Goal: Task Accomplishment & Management: Manage account settings

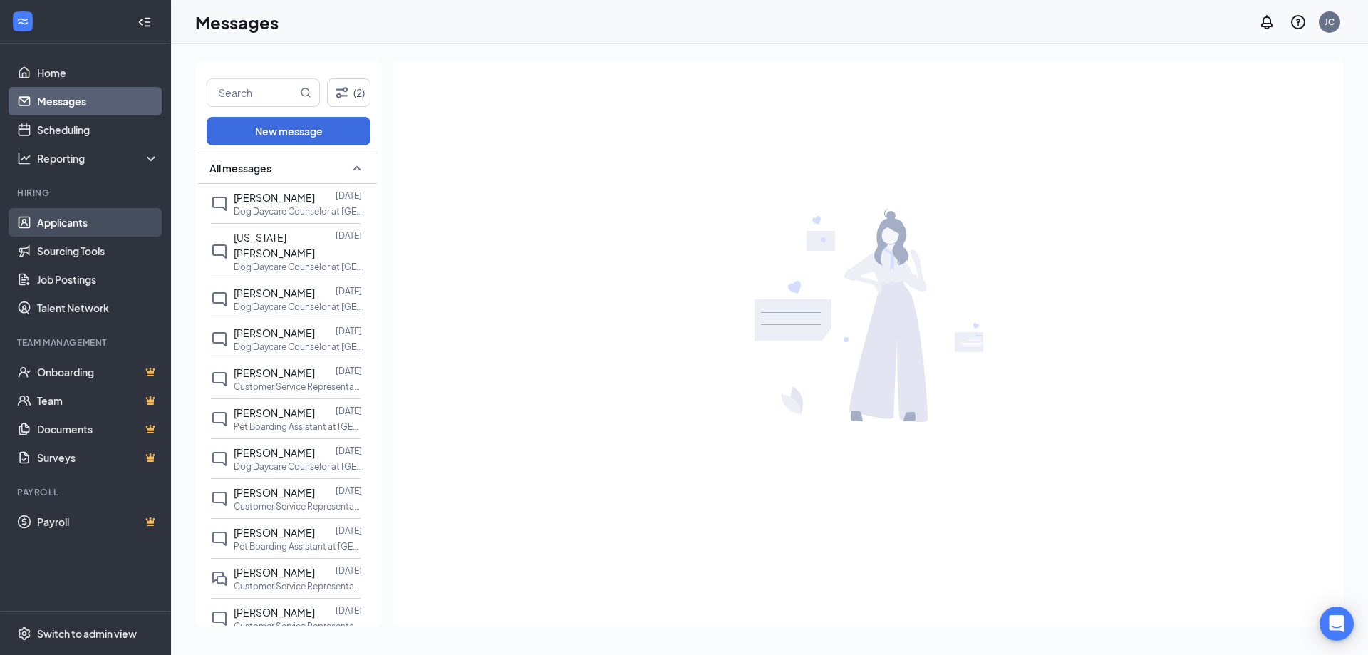
click at [81, 225] on link "Applicants" at bounding box center [98, 222] width 122 height 28
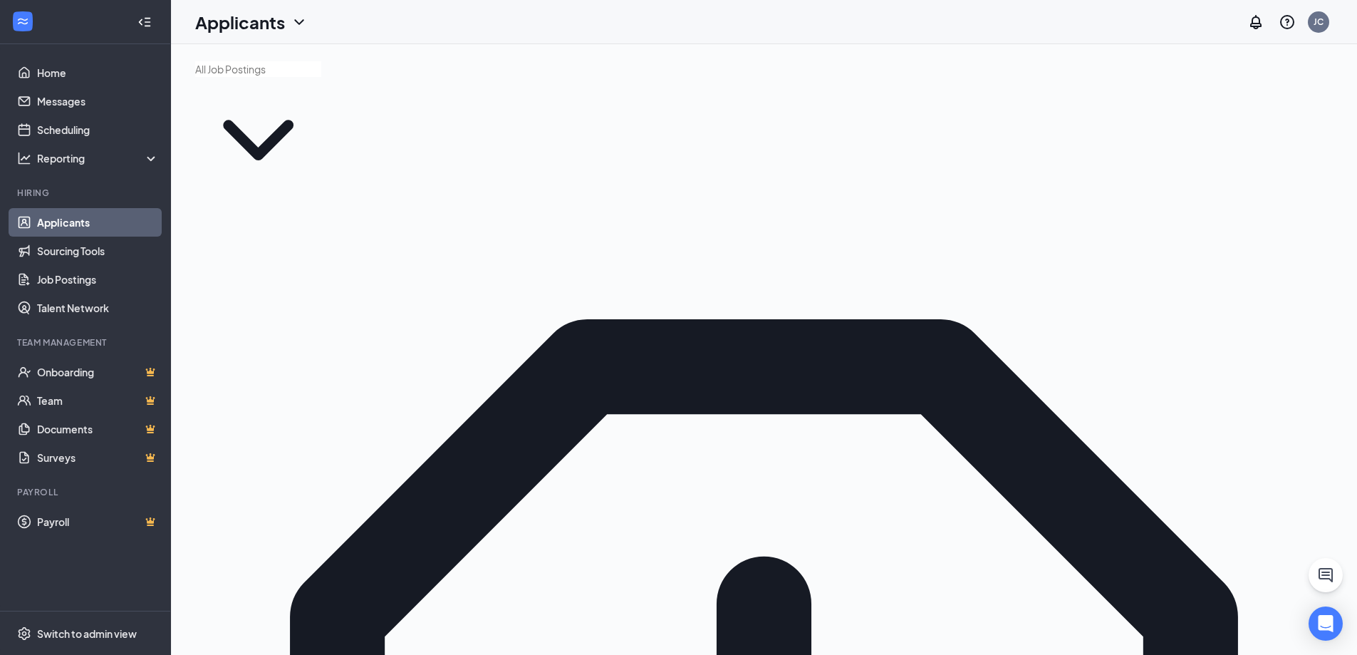
click at [43, 68] on link "Home" at bounding box center [98, 72] width 122 height 28
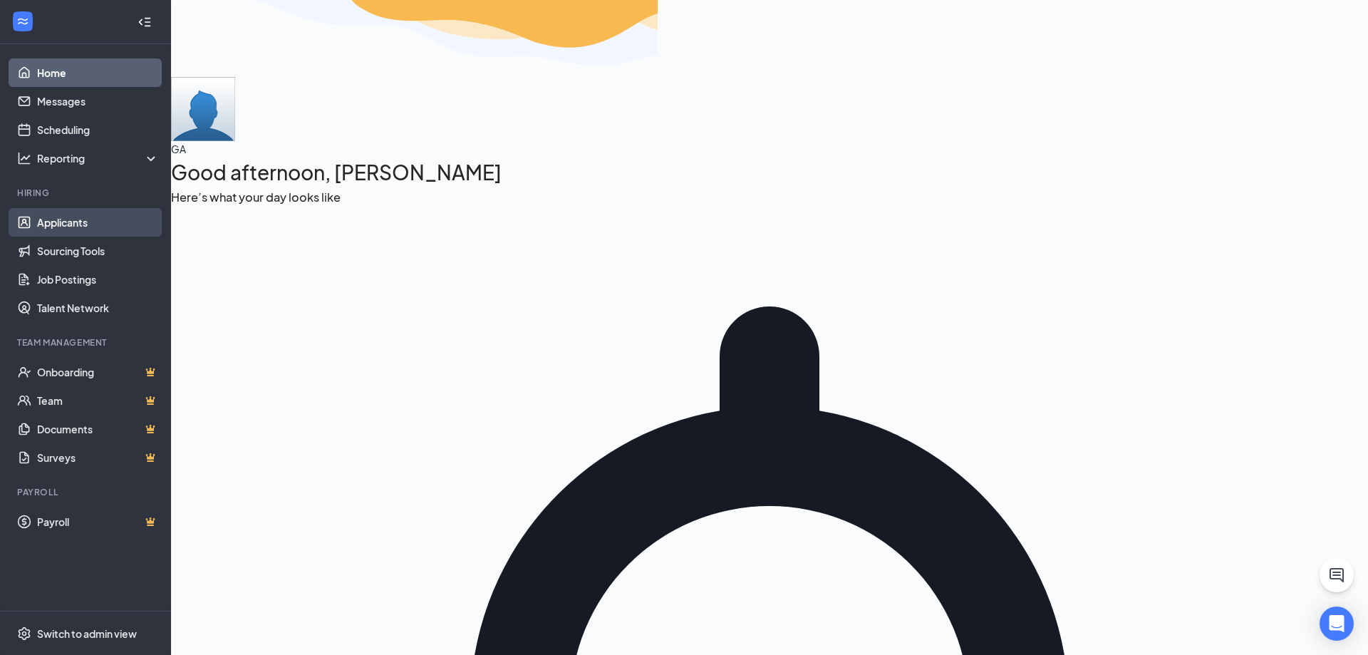
click at [81, 220] on link "Applicants" at bounding box center [98, 222] width 122 height 28
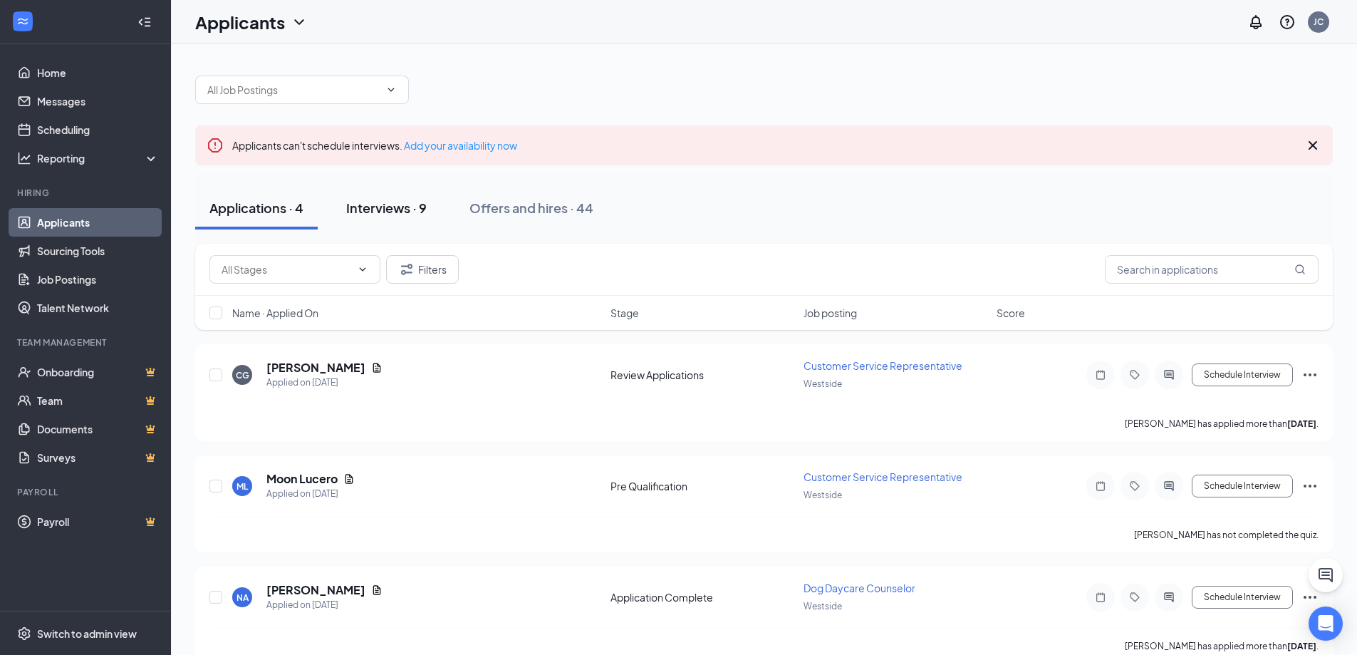
click at [402, 207] on div "Interviews · 9" at bounding box center [386, 208] width 80 height 18
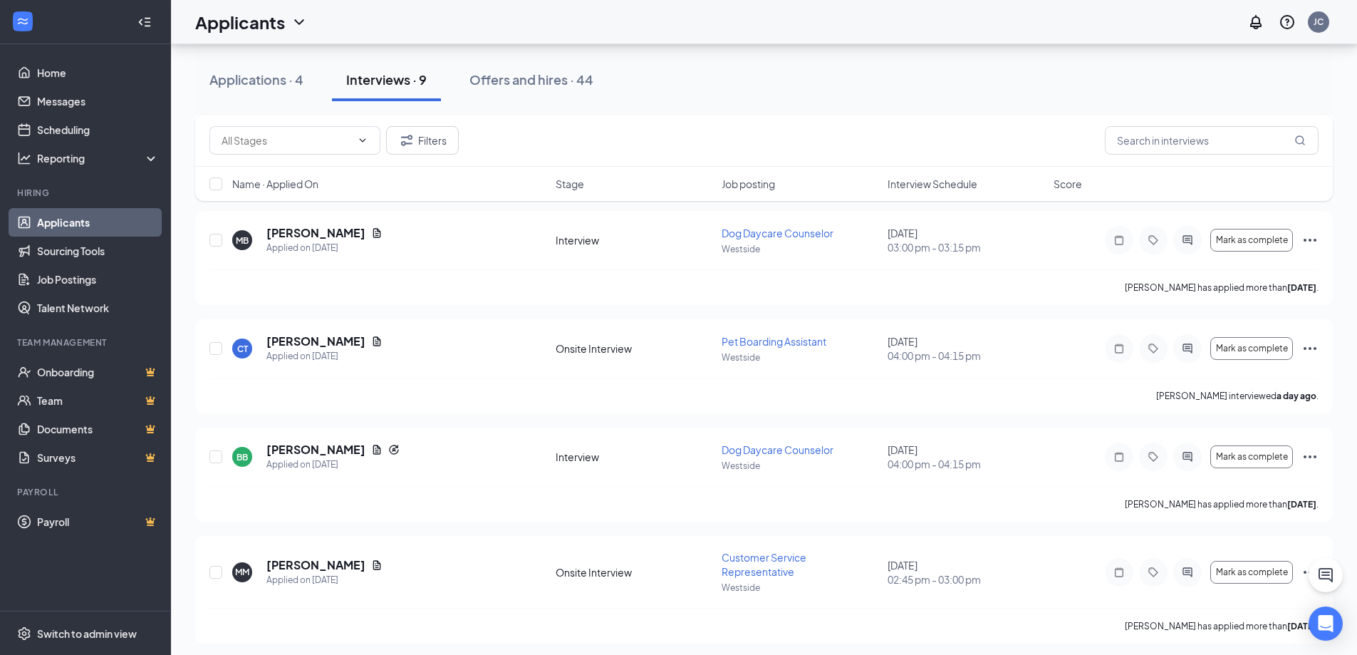
scroll to position [694, 0]
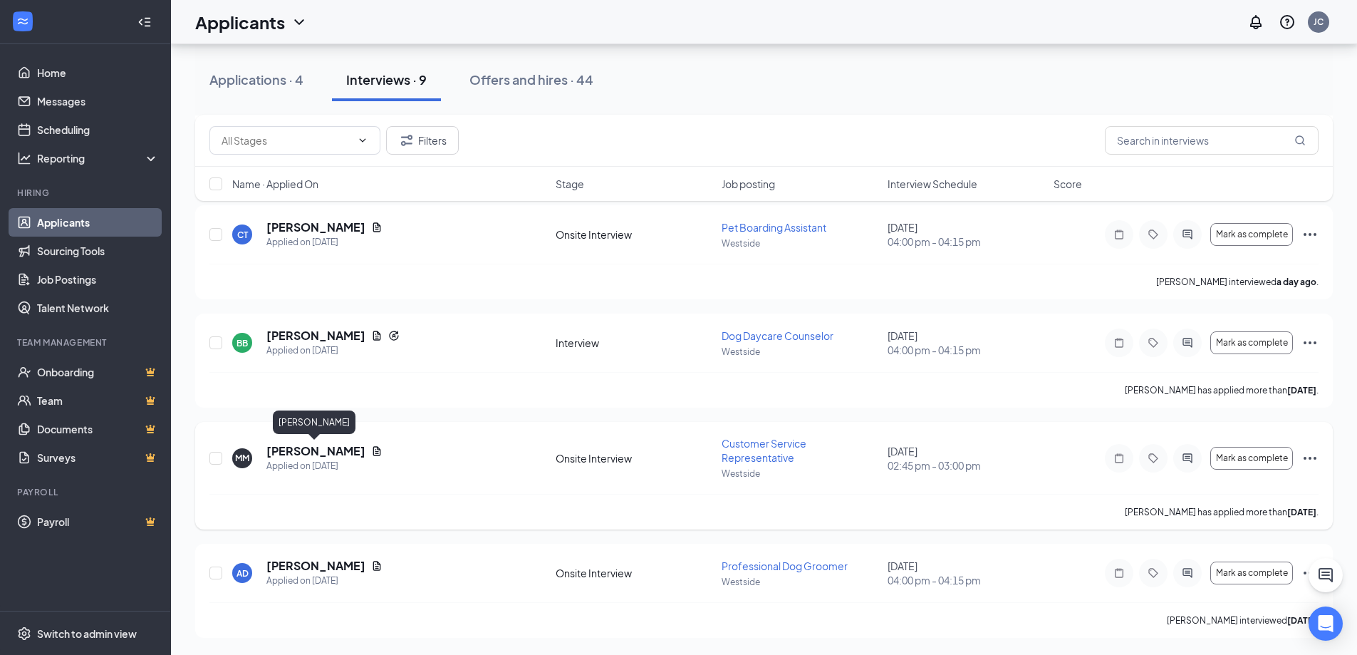
click at [311, 455] on h5 "[PERSON_NAME]" at bounding box center [315, 451] width 99 height 16
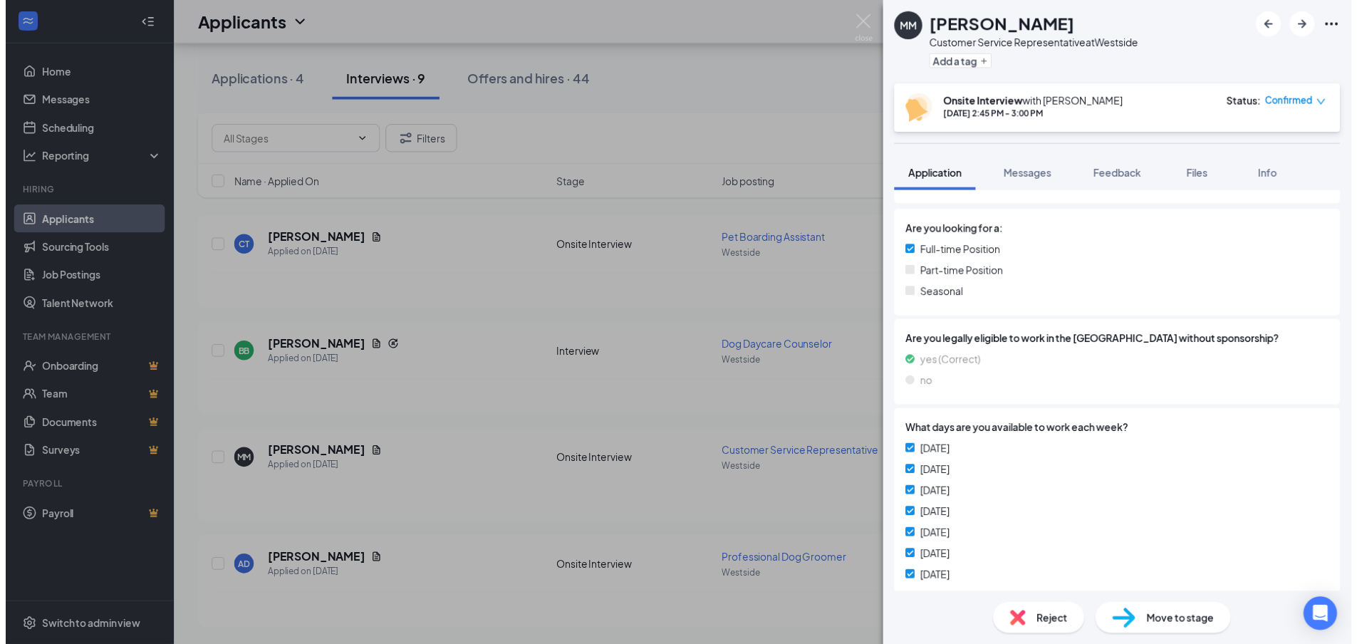
scroll to position [427, 0]
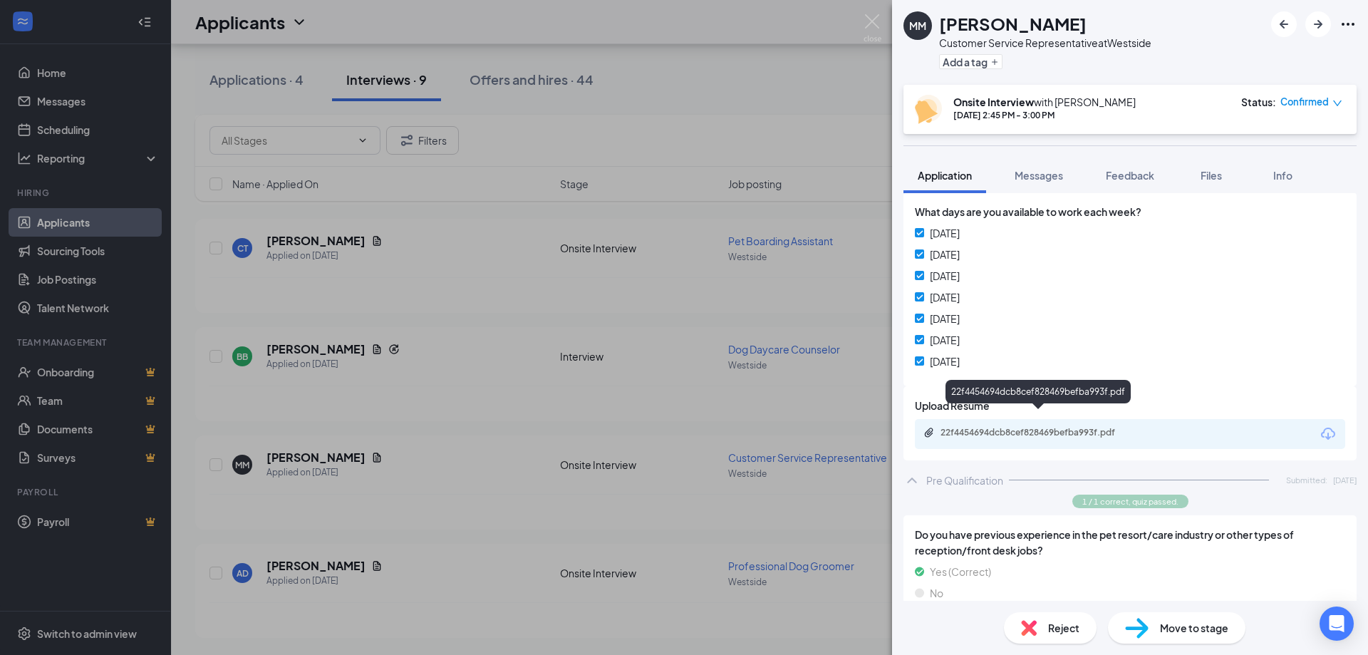
click at [1009, 427] on div "22f4454694dcb8cef828469befba993f.pdf" at bounding box center [1039, 432] width 199 height 11
click at [523, 290] on div "MM Maureen Mullen Customer Service Representative at Westside Add a tag Onsite …" at bounding box center [684, 327] width 1368 height 655
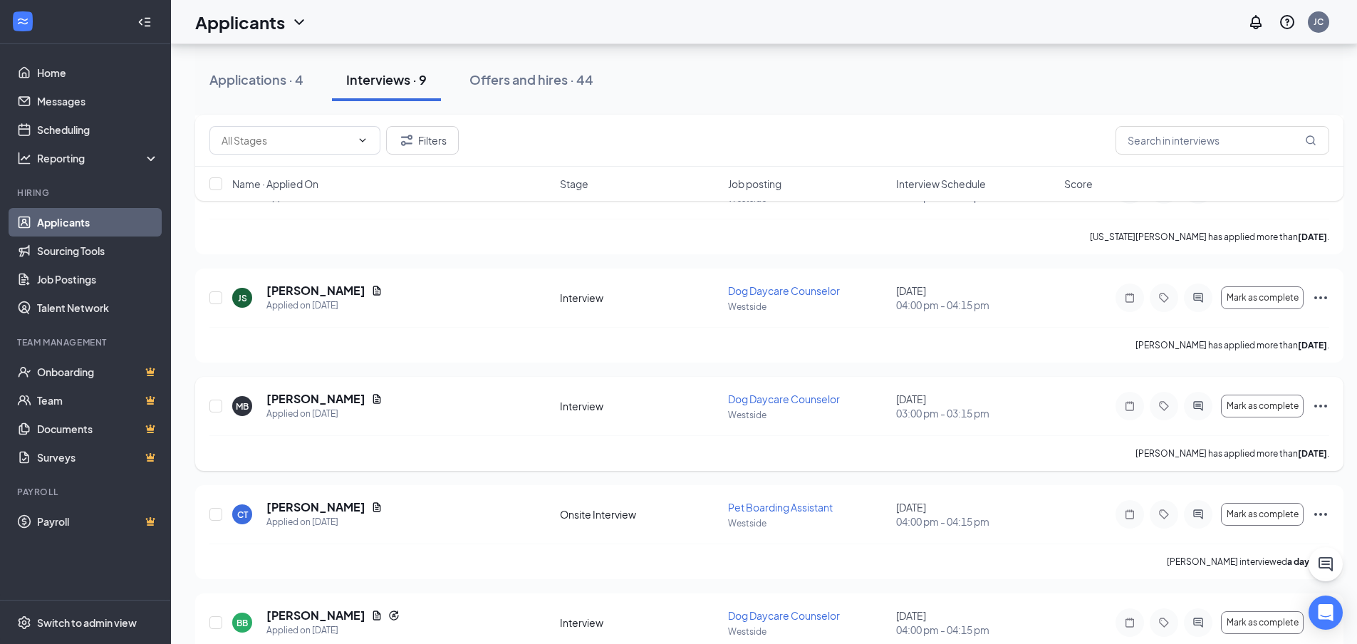
scroll to position [392, 0]
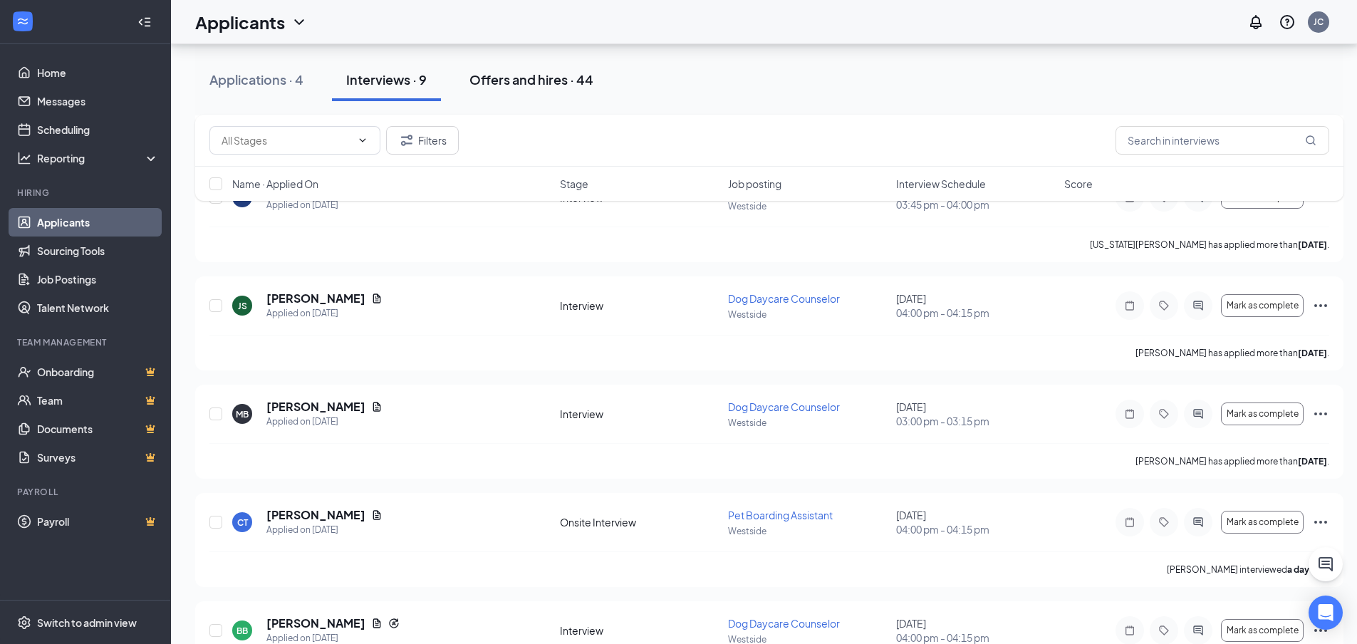
click at [541, 90] on button "Offers and hires · 44" at bounding box center [531, 79] width 152 height 43
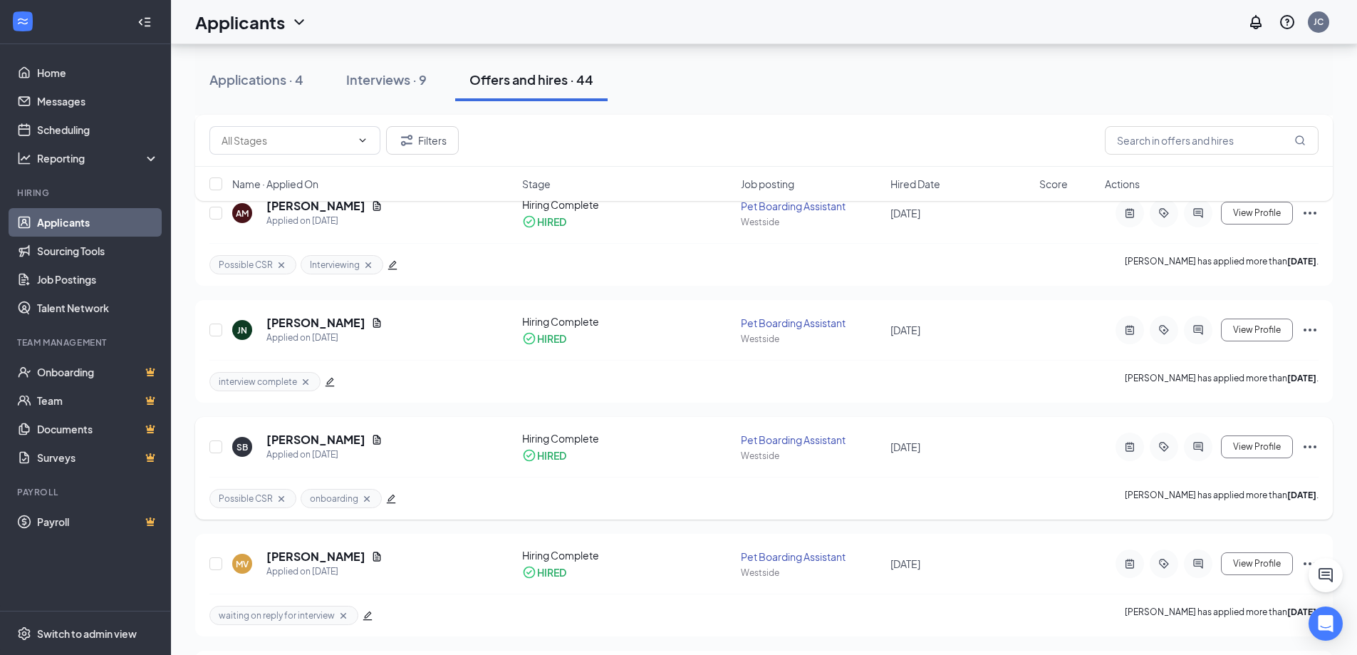
scroll to position [570, 0]
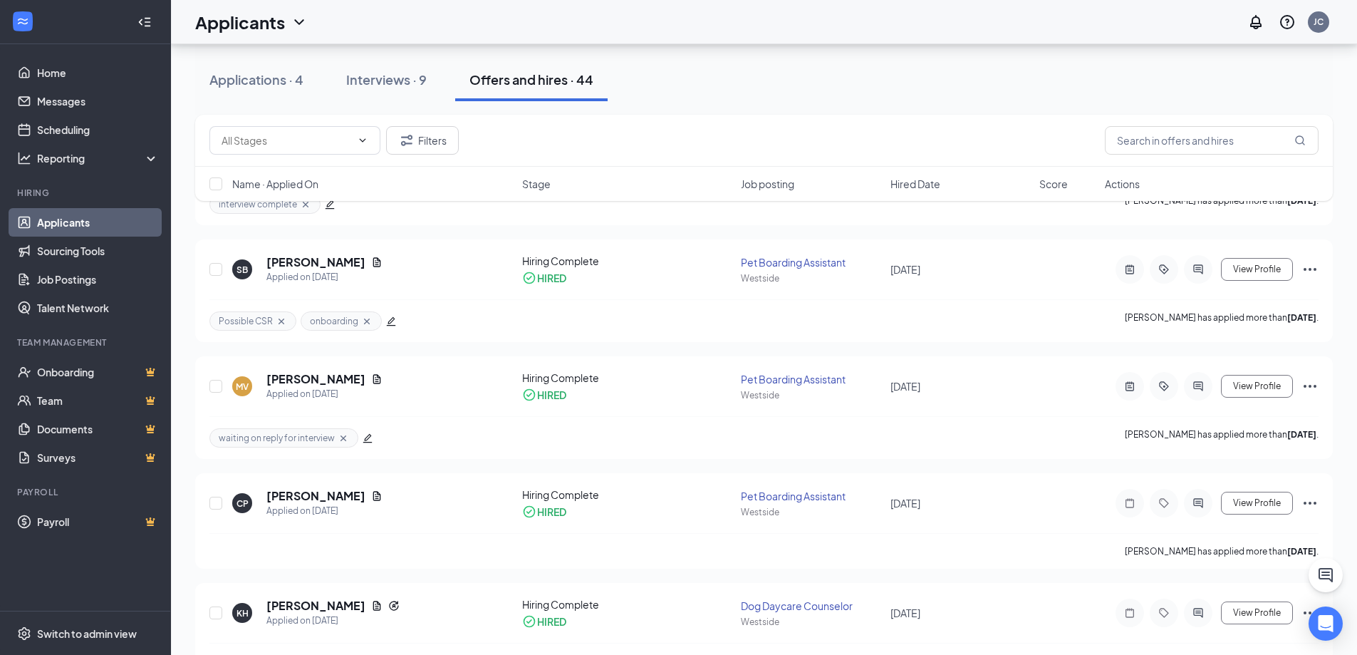
click at [87, 226] on link "Applicants" at bounding box center [98, 222] width 122 height 28
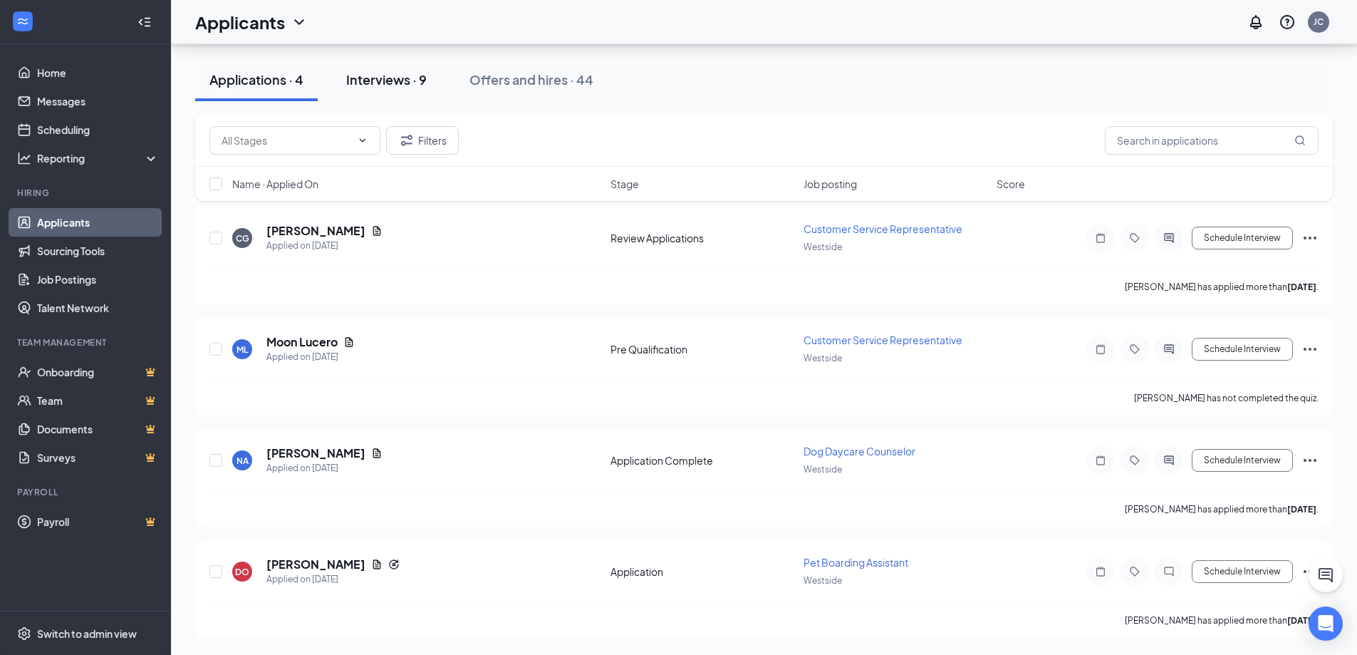
click at [400, 79] on div "Interviews · 9" at bounding box center [386, 80] width 80 height 18
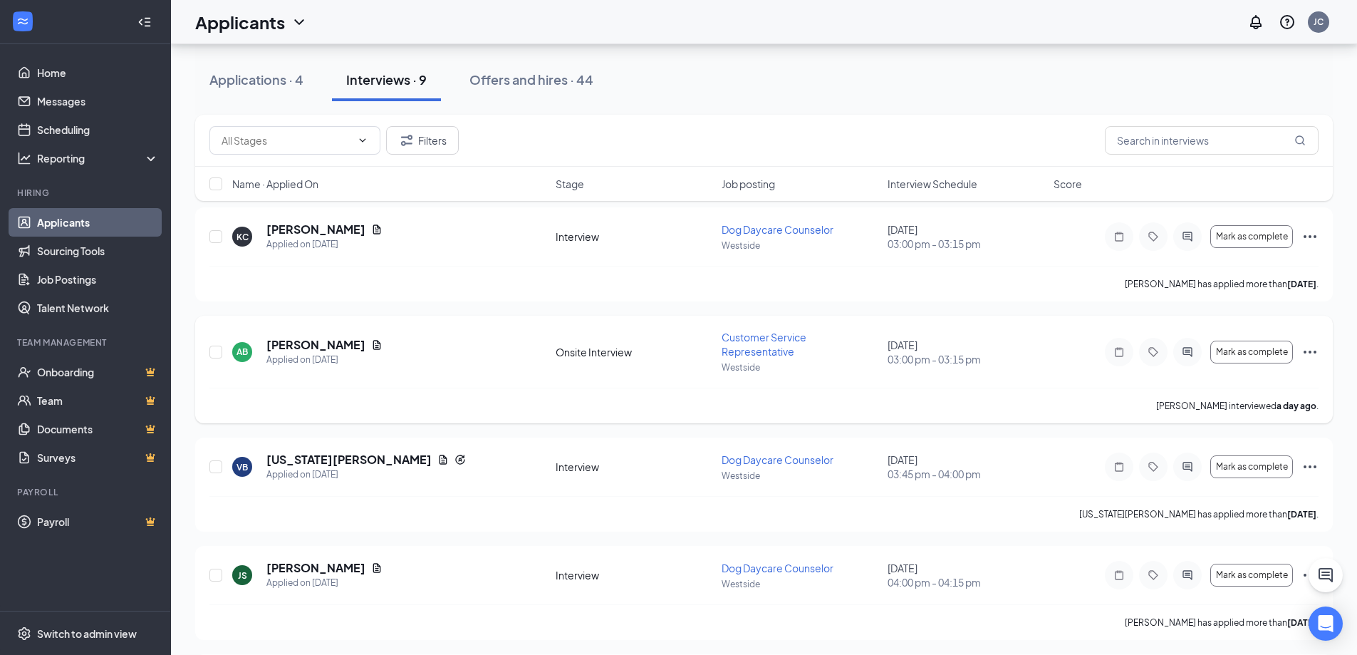
click at [1308, 350] on icon "Ellipses" at bounding box center [1309, 351] width 17 height 17
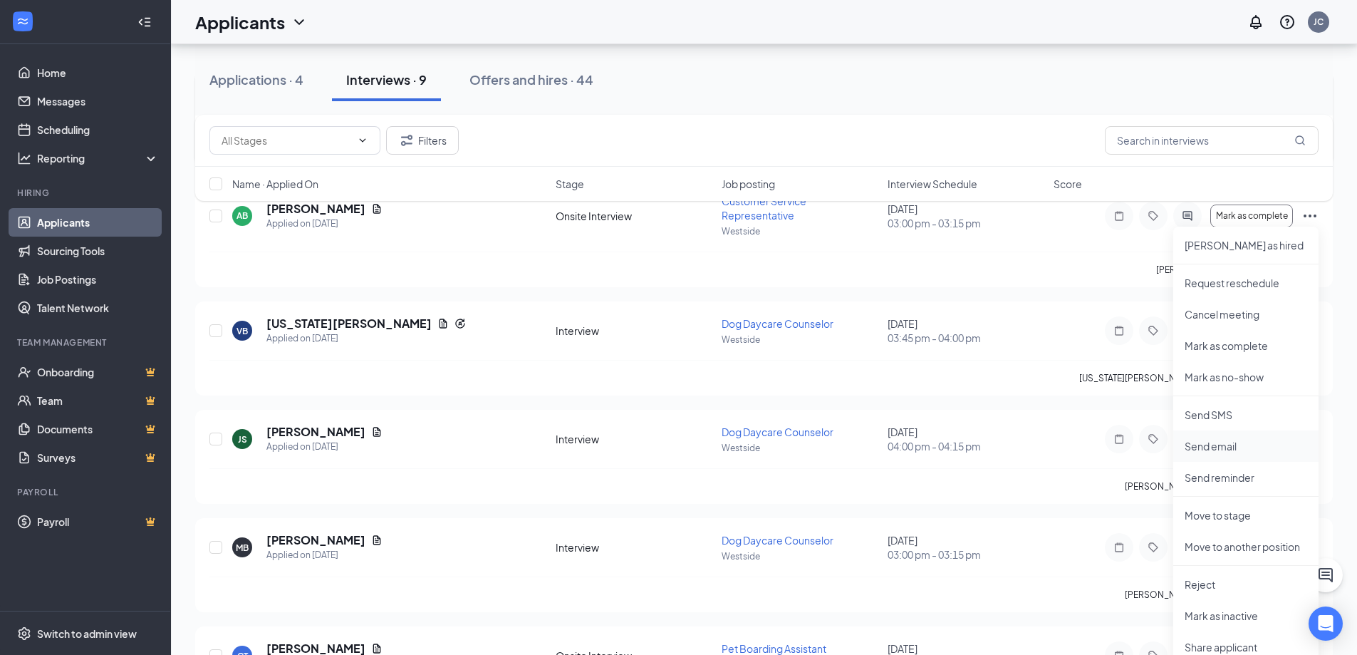
scroll to position [350, 0]
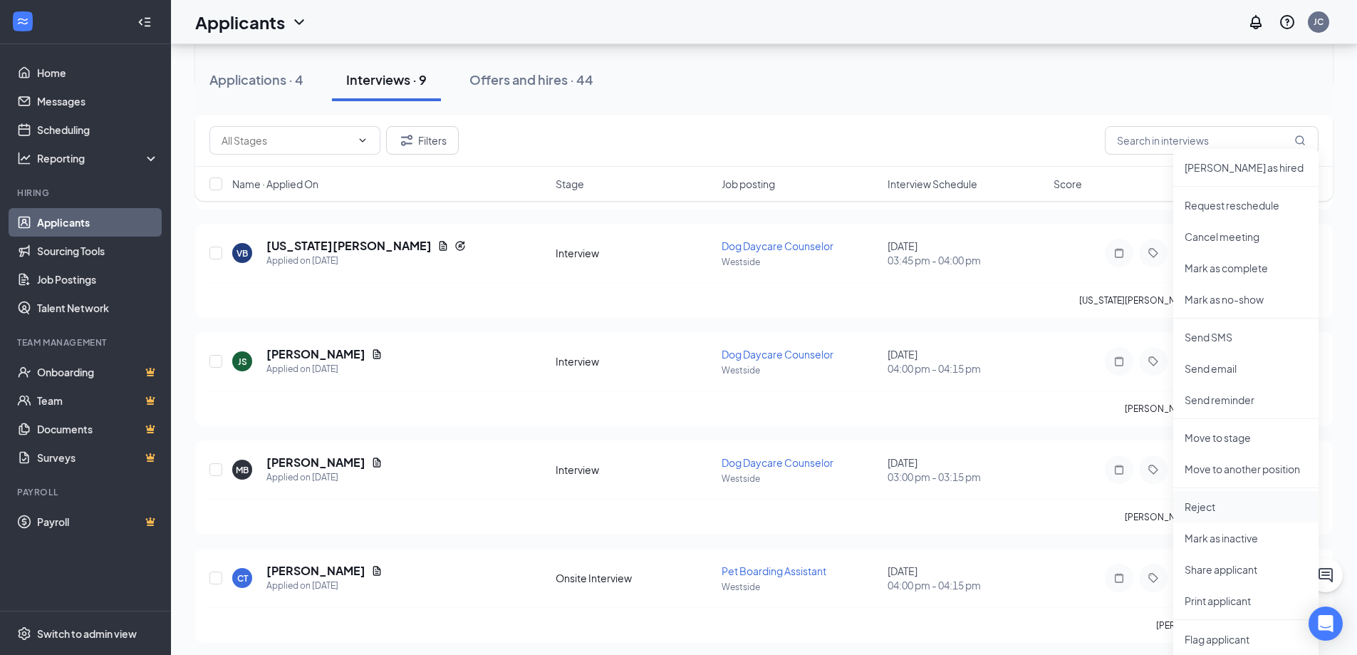
click at [1208, 505] on p "Reject" at bounding box center [1245, 506] width 123 height 14
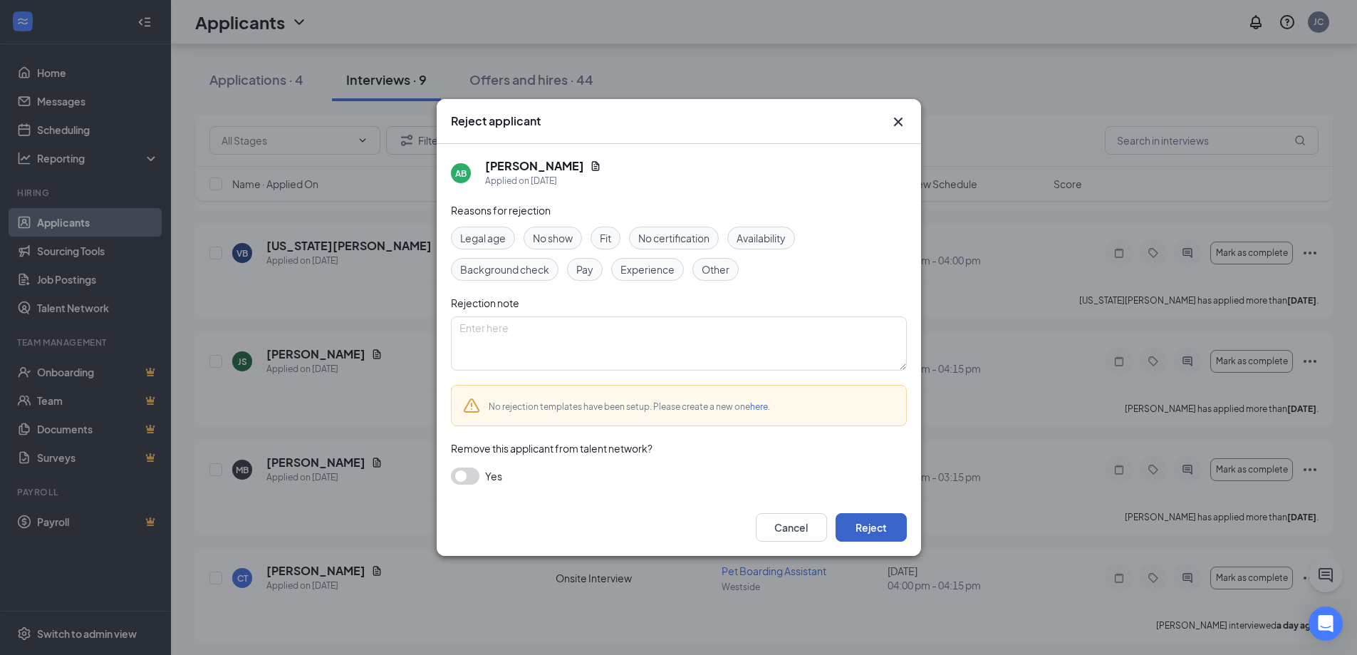
click at [867, 521] on button "Reject" at bounding box center [870, 527] width 71 height 28
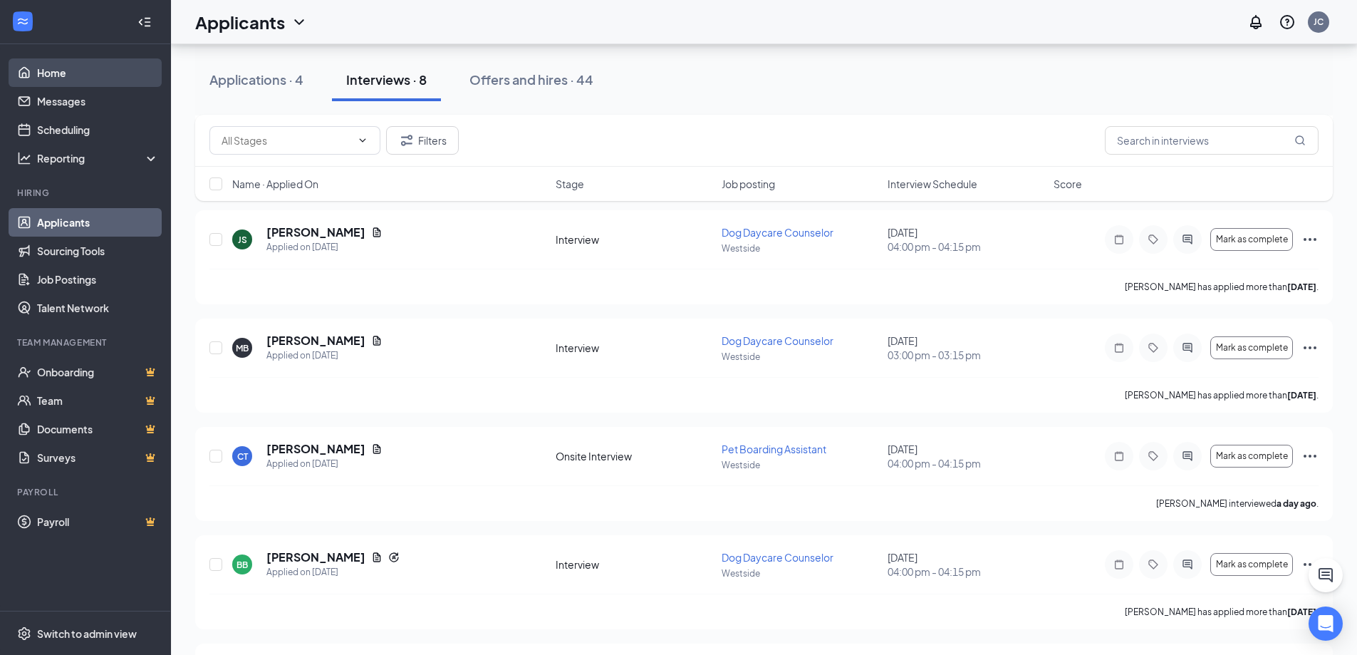
click at [57, 73] on link "Home" at bounding box center [98, 72] width 122 height 28
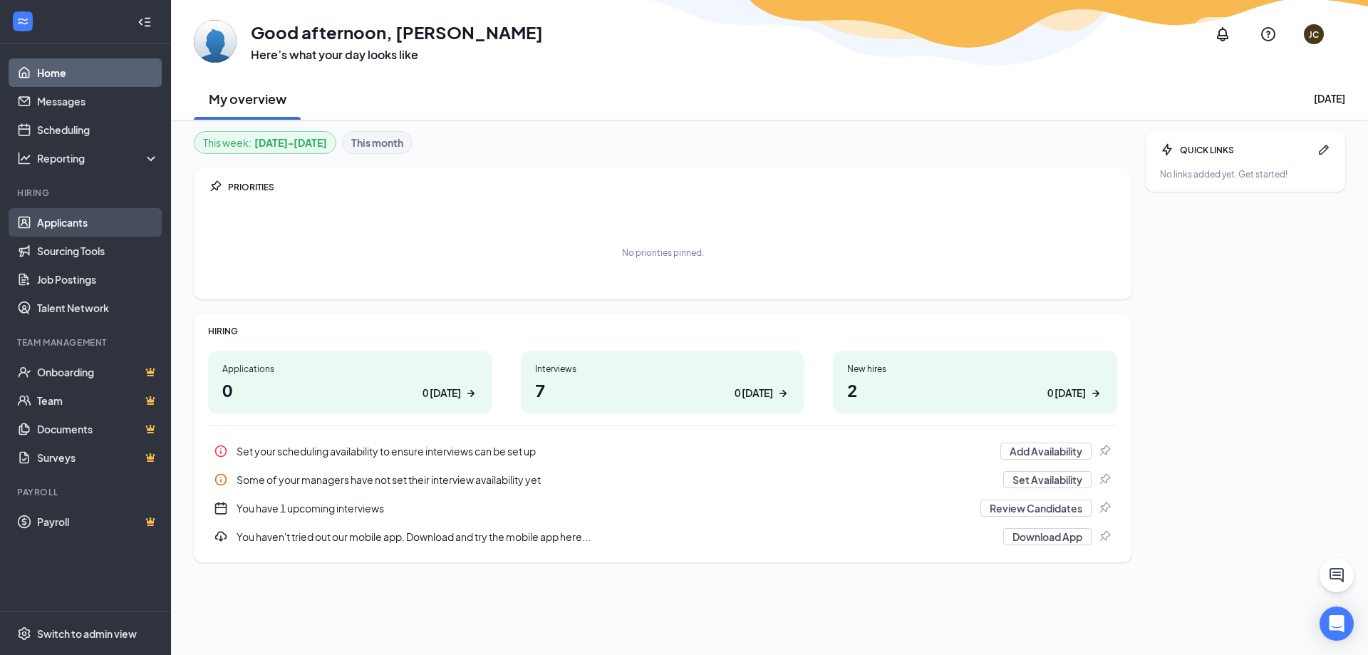
click at [74, 224] on link "Applicants" at bounding box center [98, 222] width 122 height 28
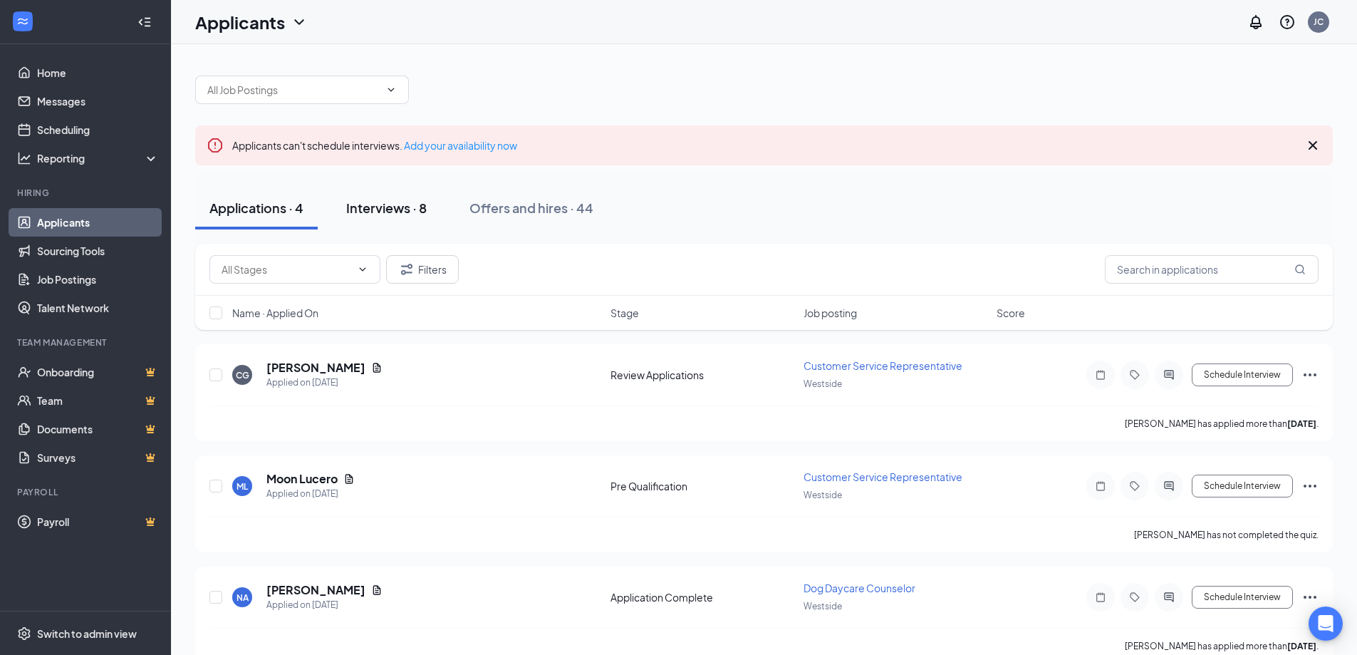
click at [382, 197] on button "Interviews · 8" at bounding box center [386, 208] width 109 height 43
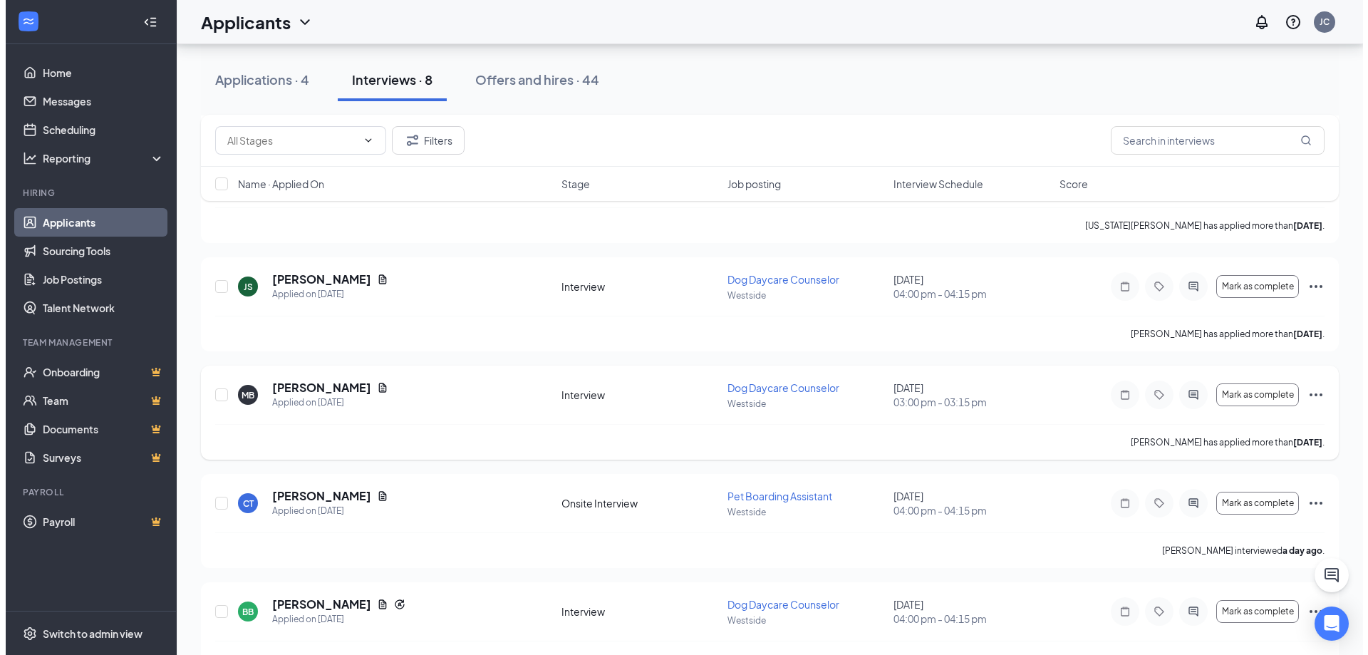
scroll to position [285, 0]
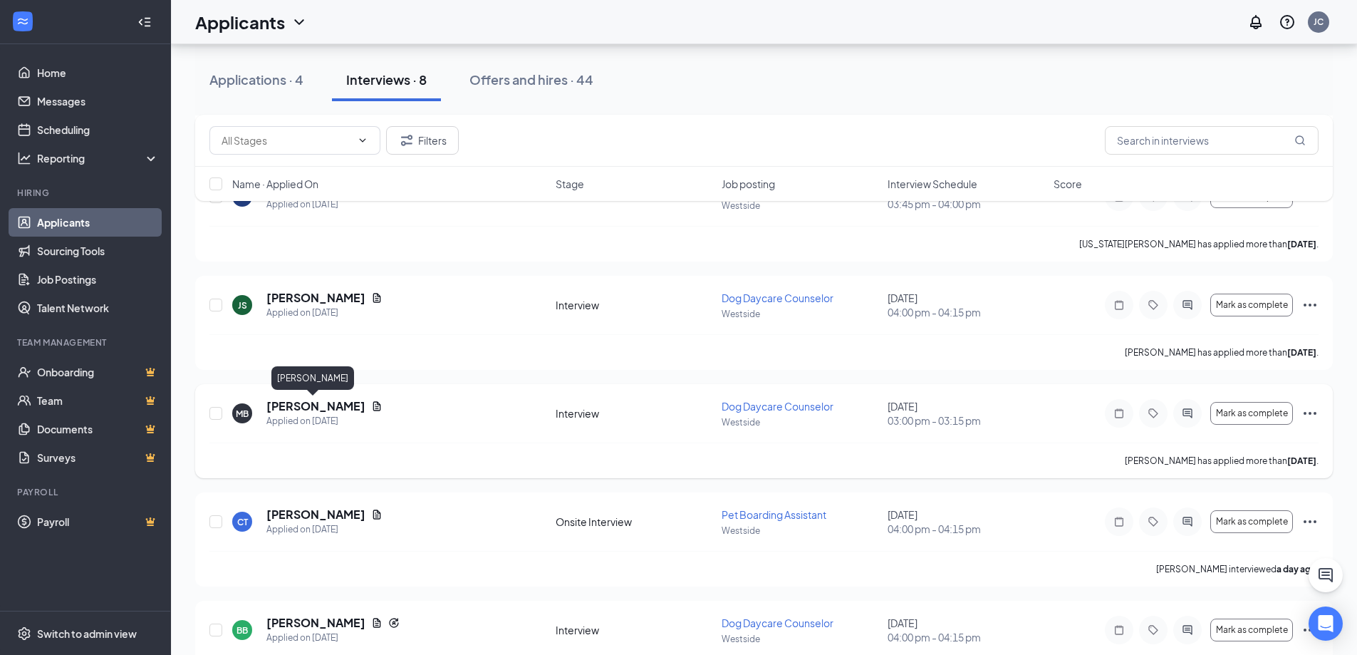
click at [298, 409] on h5 "[PERSON_NAME]" at bounding box center [315, 406] width 99 height 16
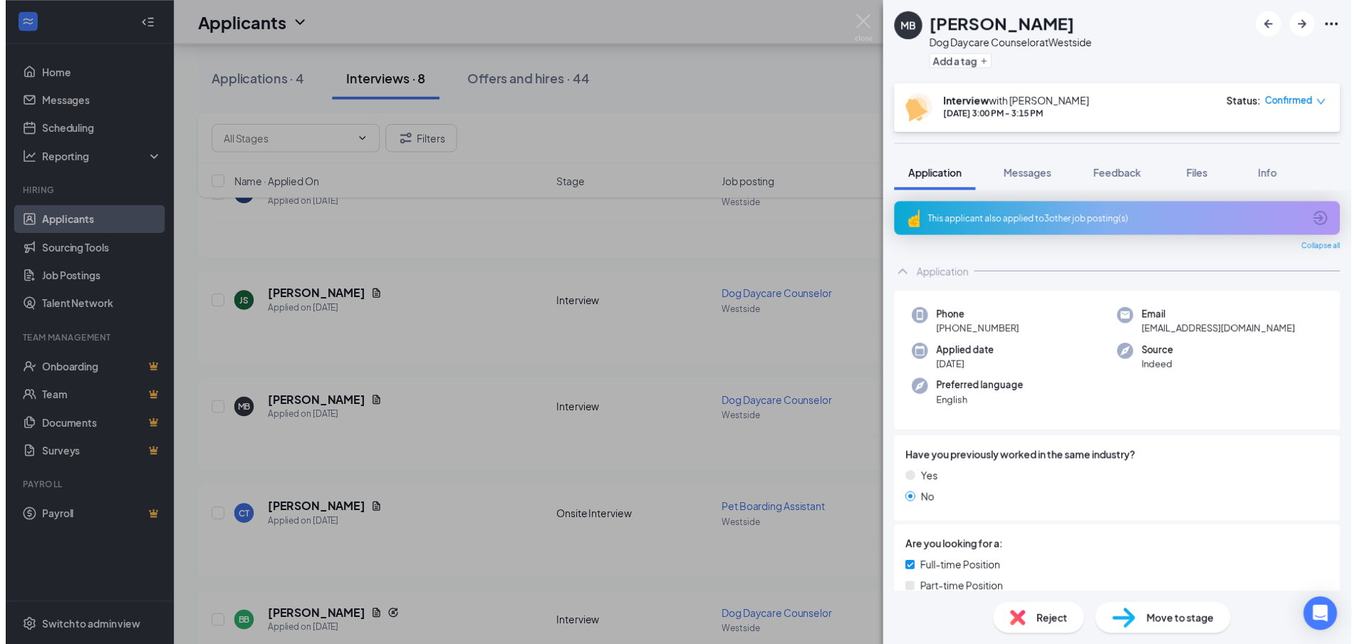
scroll to position [356, 0]
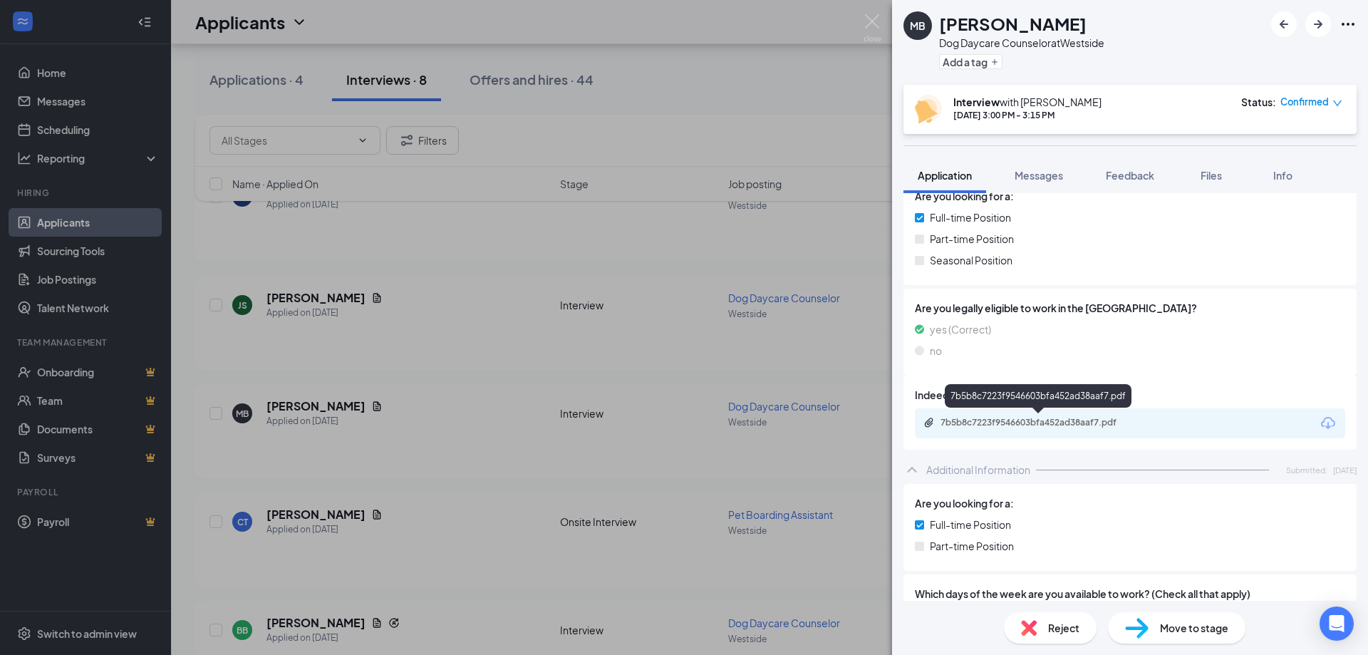
click at [1034, 427] on div "7b5b8c7223f9546603bfa452ad38aaf7.pdf" at bounding box center [1039, 422] width 199 height 11
click at [440, 385] on div "MB Megan Billings Dog Daycare Counselor at Westside Add a tag Interview with Jo…" at bounding box center [684, 327] width 1368 height 655
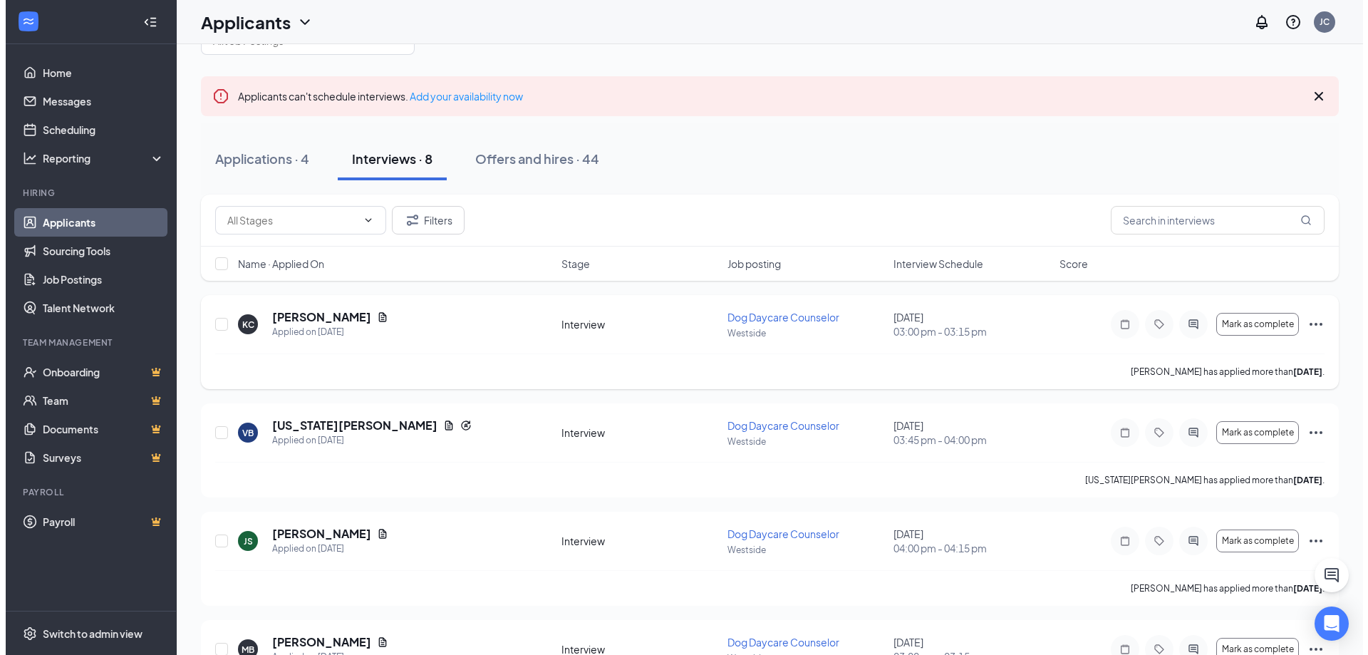
scroll to position [71, 0]
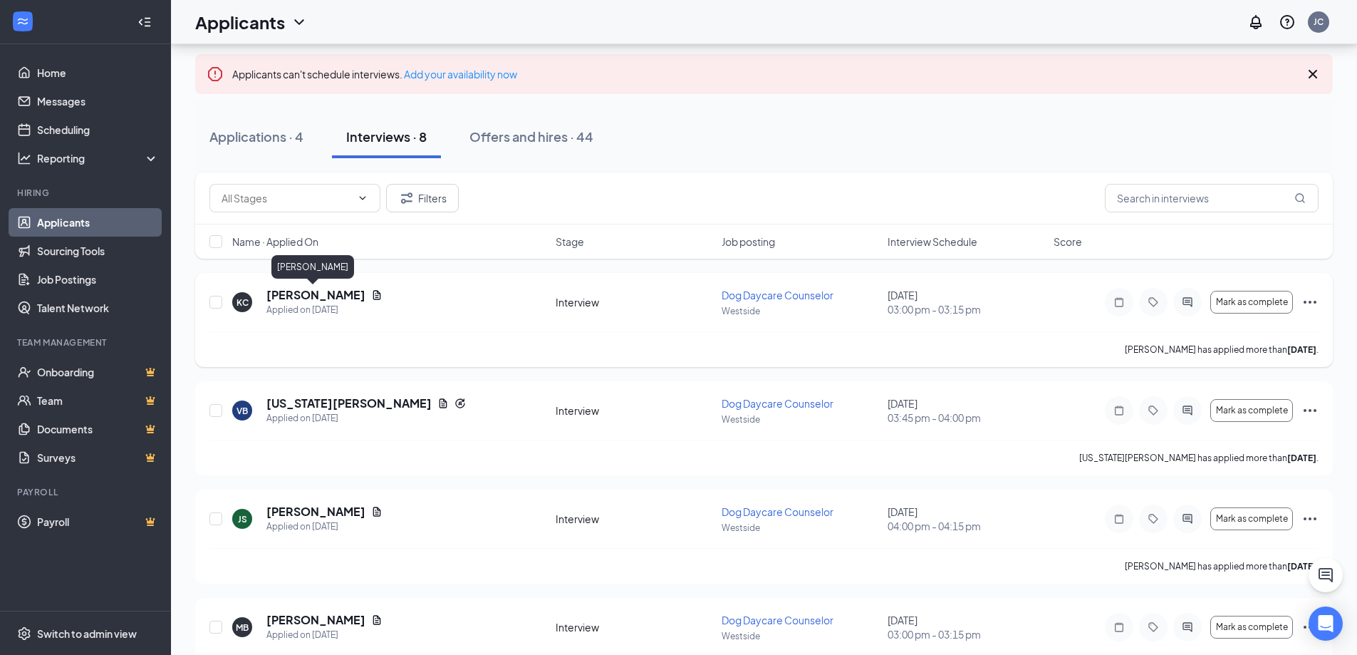
click at [320, 297] on h5 "[PERSON_NAME]" at bounding box center [315, 295] width 99 height 16
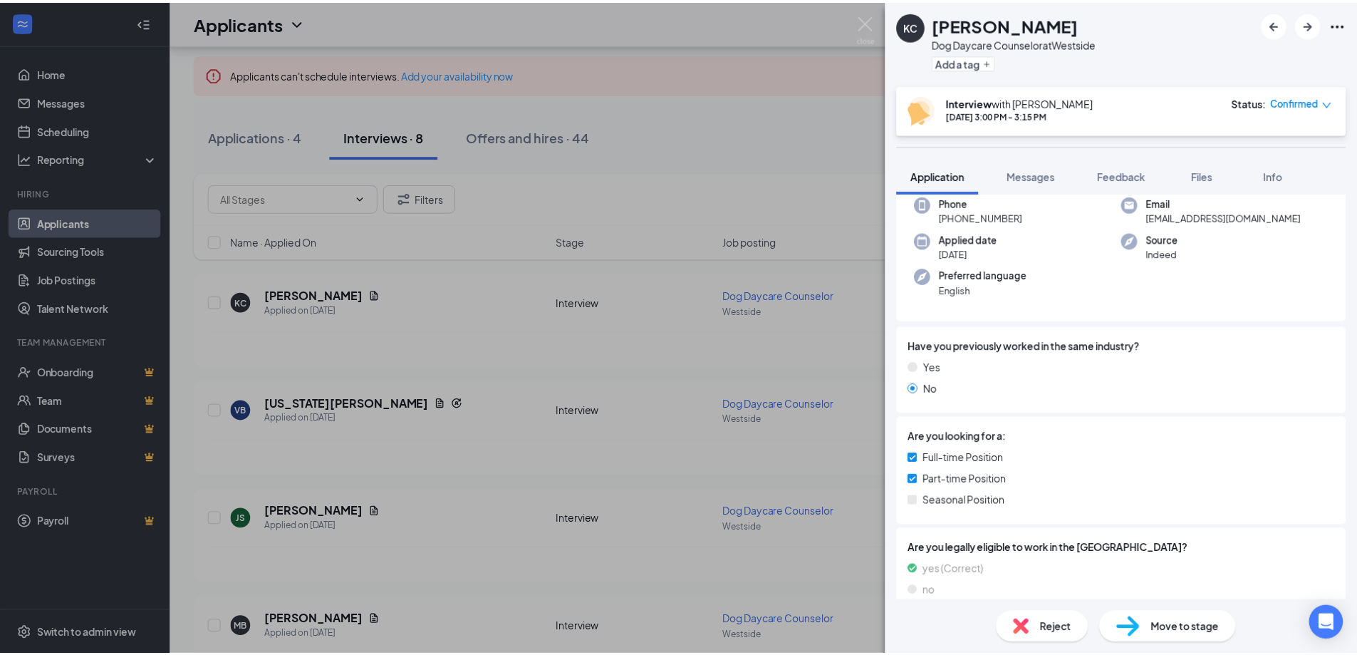
scroll to position [427, 0]
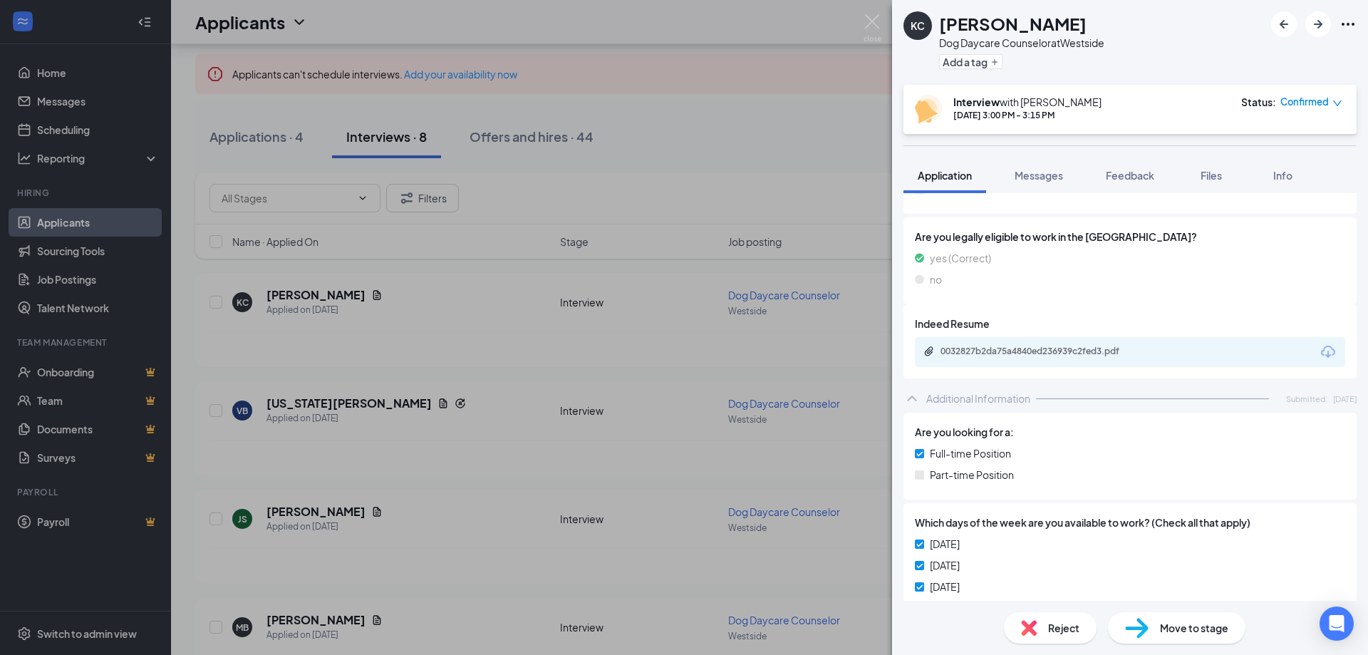
click at [1001, 360] on div "0032827b2da75a4840ed236939c2fed3.pdf" at bounding box center [1130, 352] width 430 height 30
click at [1007, 350] on div "0032827b2da75a4840ed236939c2fed3.pdf" at bounding box center [1039, 350] width 199 height 11
click at [871, 21] on img at bounding box center [872, 28] width 18 height 28
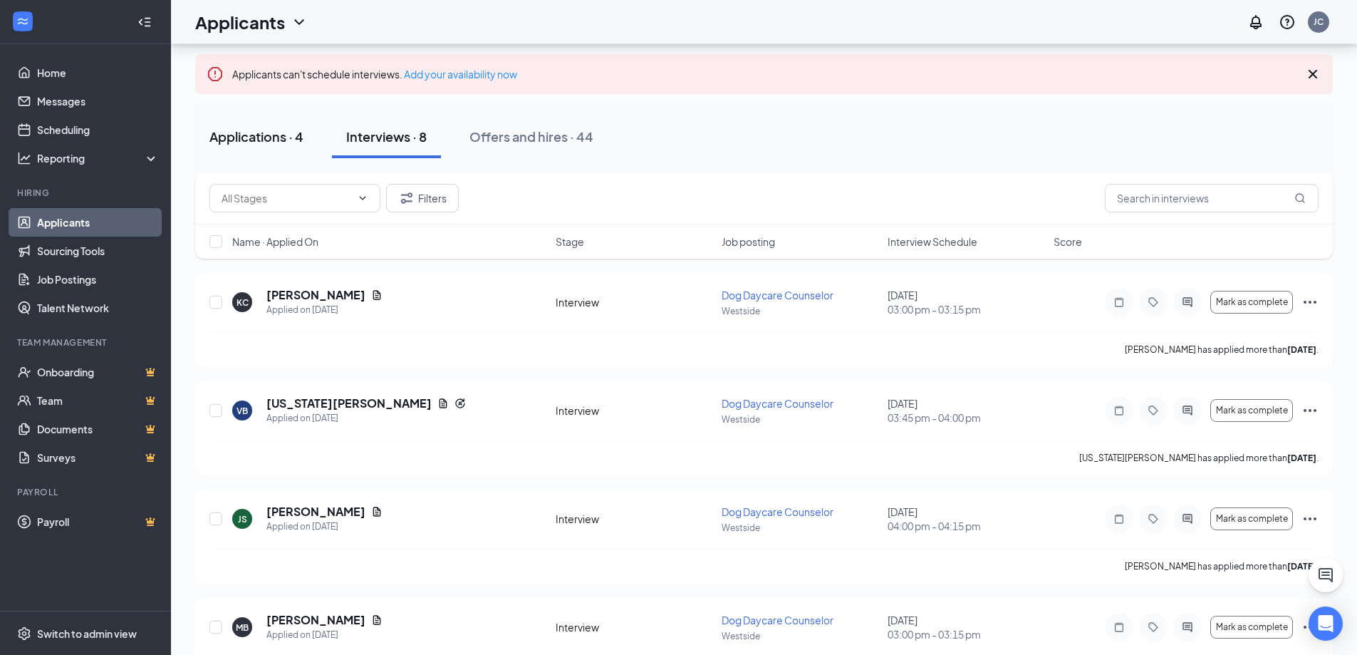
click at [271, 137] on div "Applications · 4" at bounding box center [256, 136] width 94 height 18
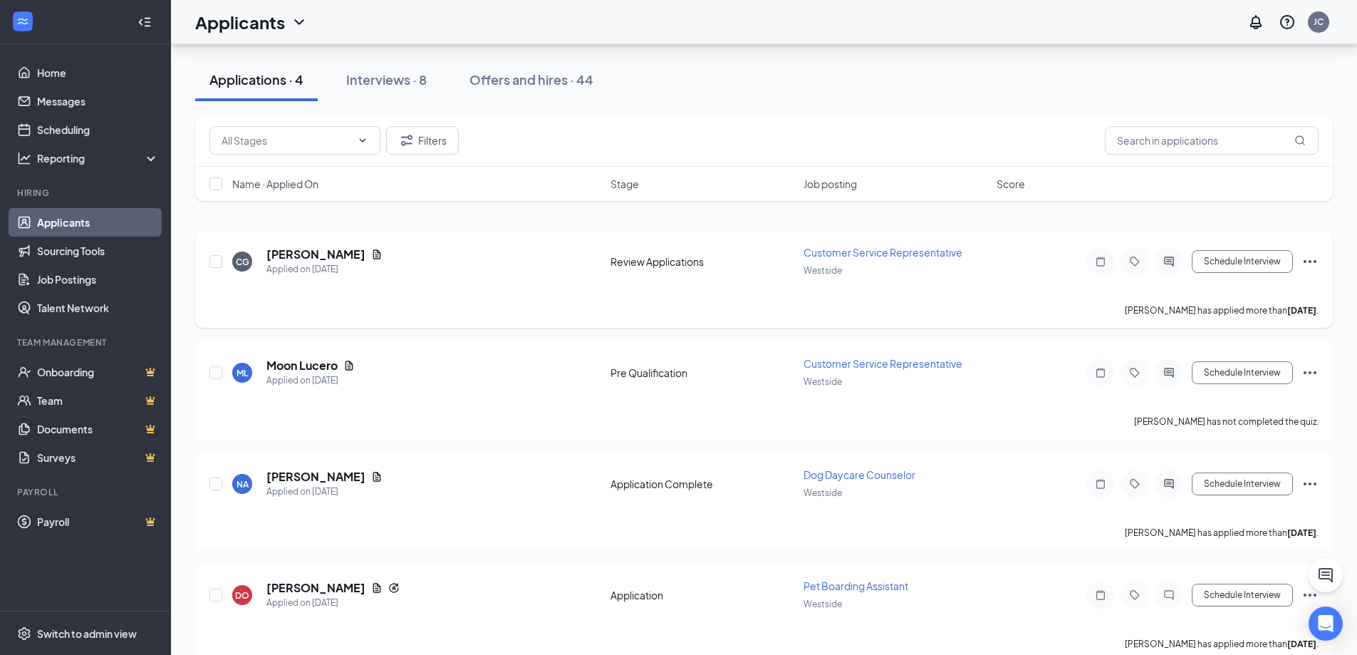
scroll to position [137, 0]
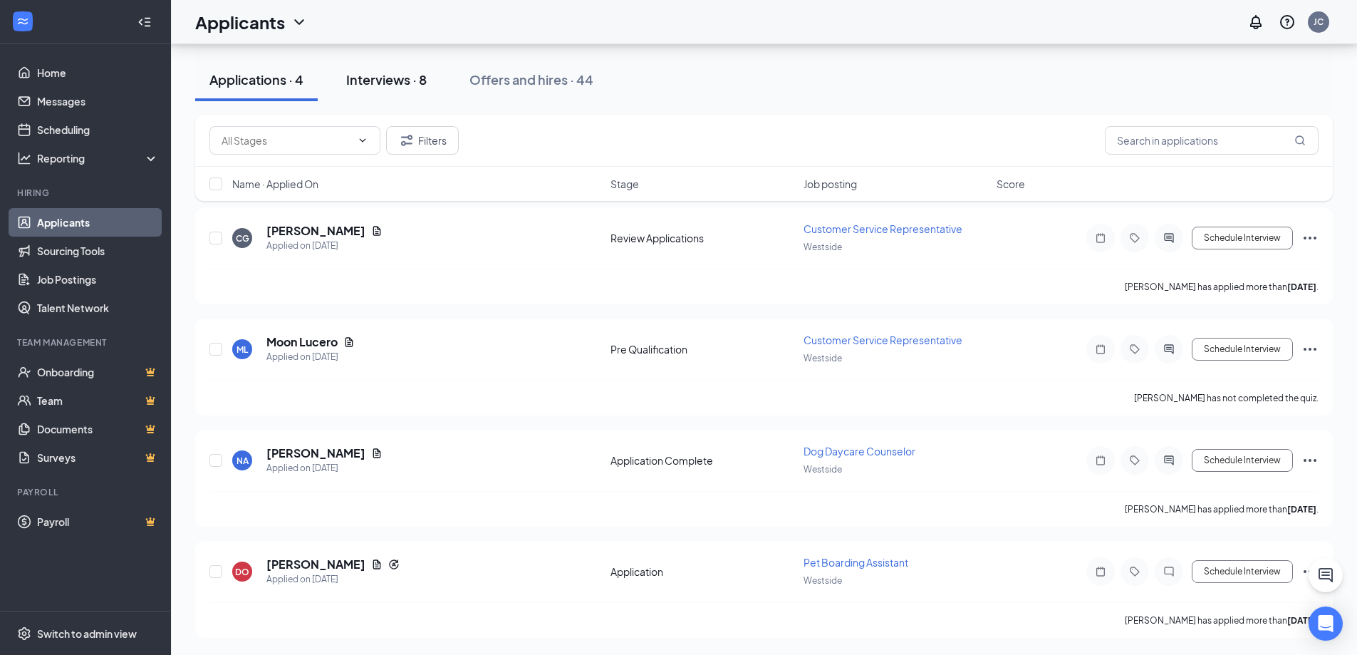
click at [392, 79] on div "Interviews · 8" at bounding box center [386, 80] width 80 height 18
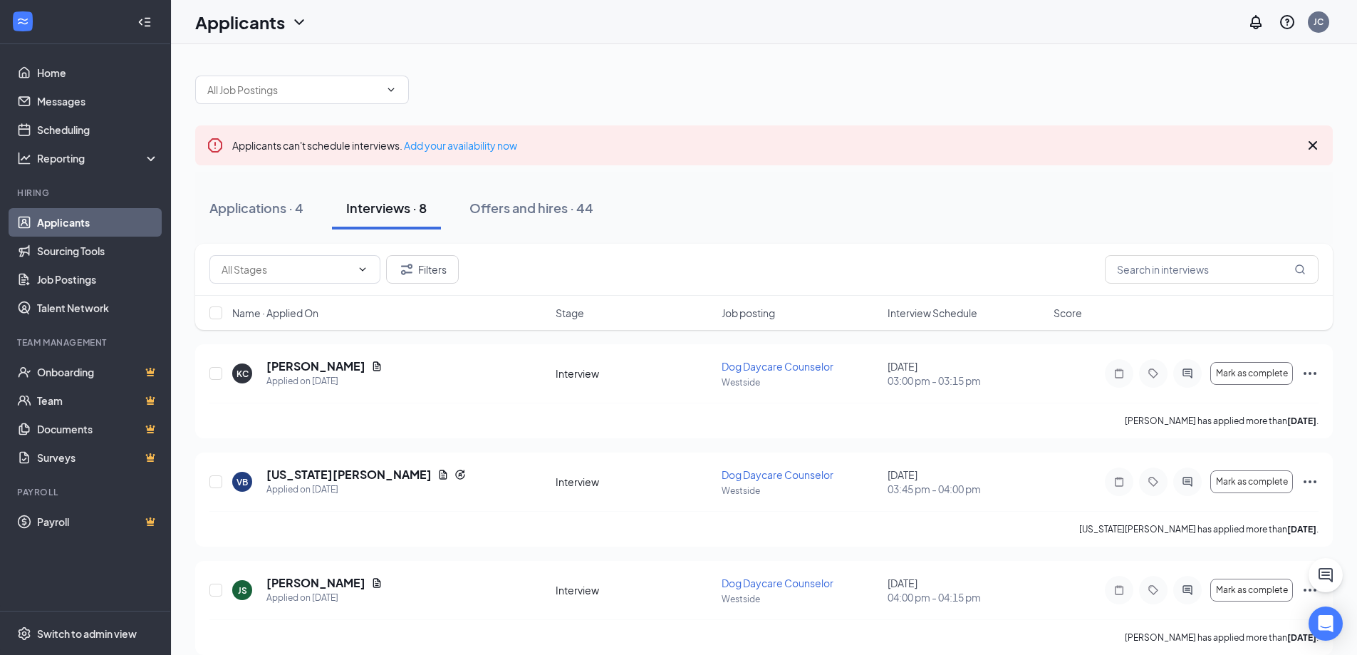
click at [192, 180] on div "Applicants can't schedule interviews. Add your availability now Applications · …" at bounding box center [764, 635] width 1186 height 1182
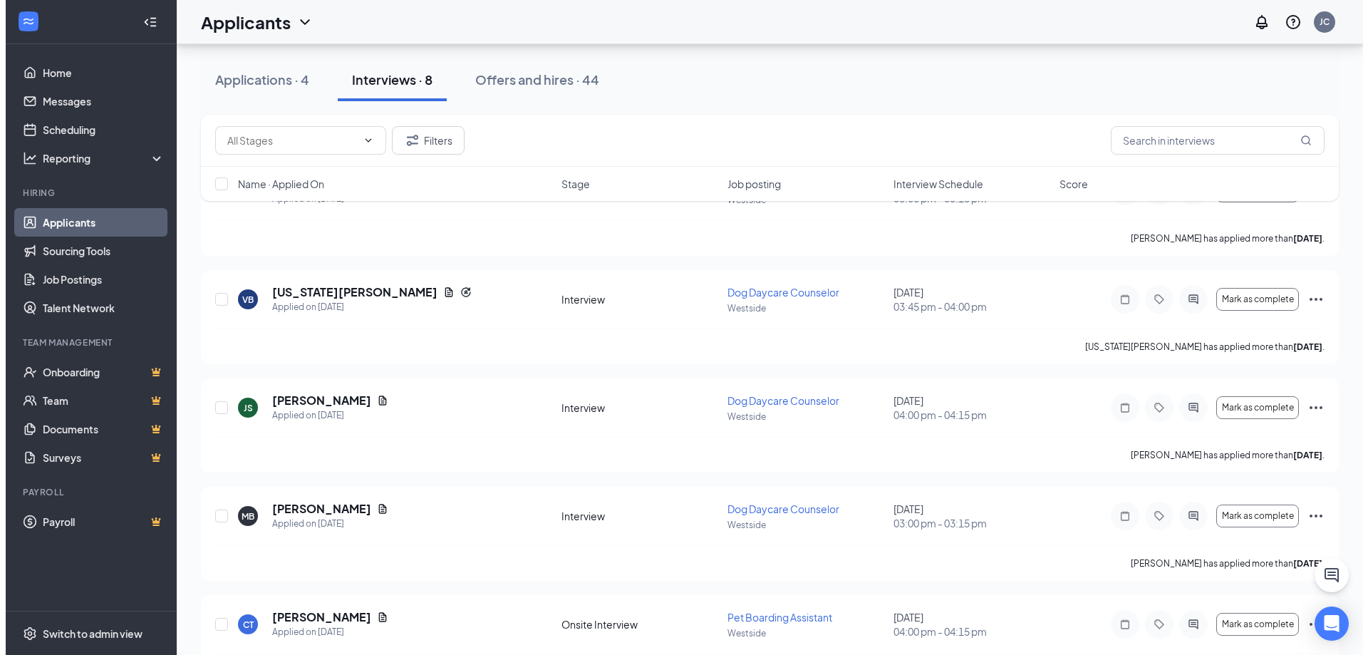
scroll to position [214, 0]
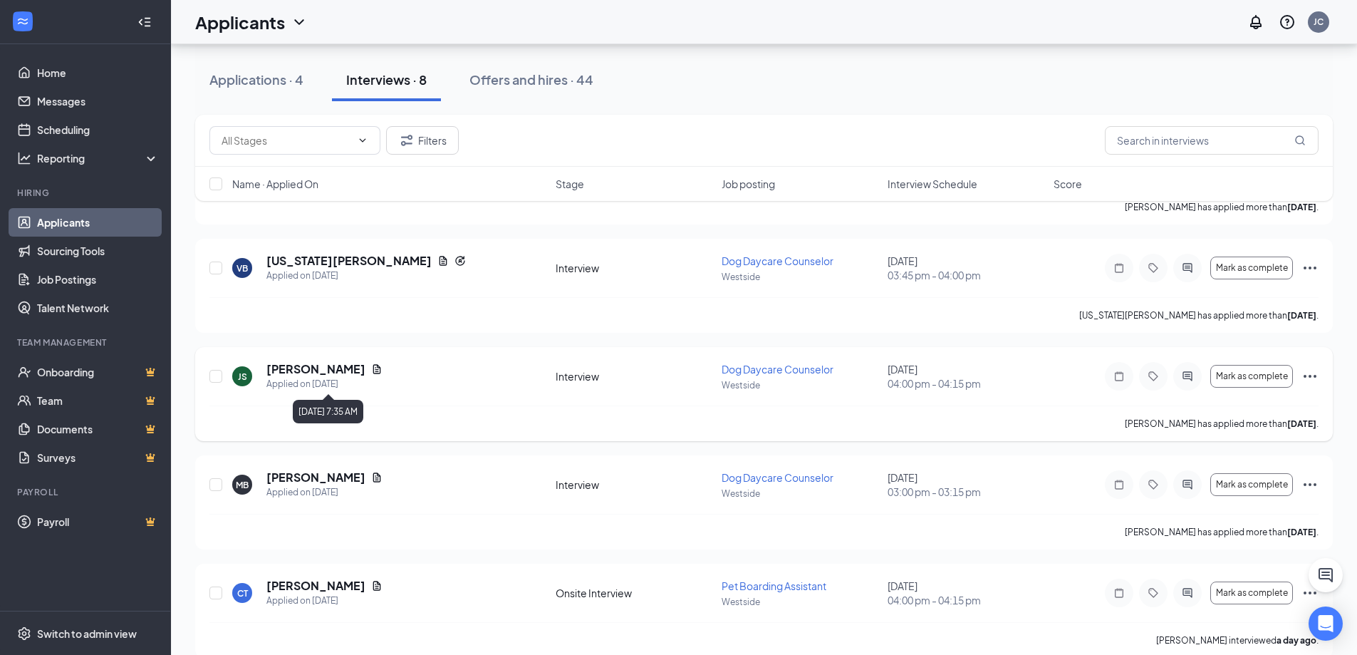
click at [365, 369] on h5 "[PERSON_NAME]" at bounding box center [315, 369] width 99 height 16
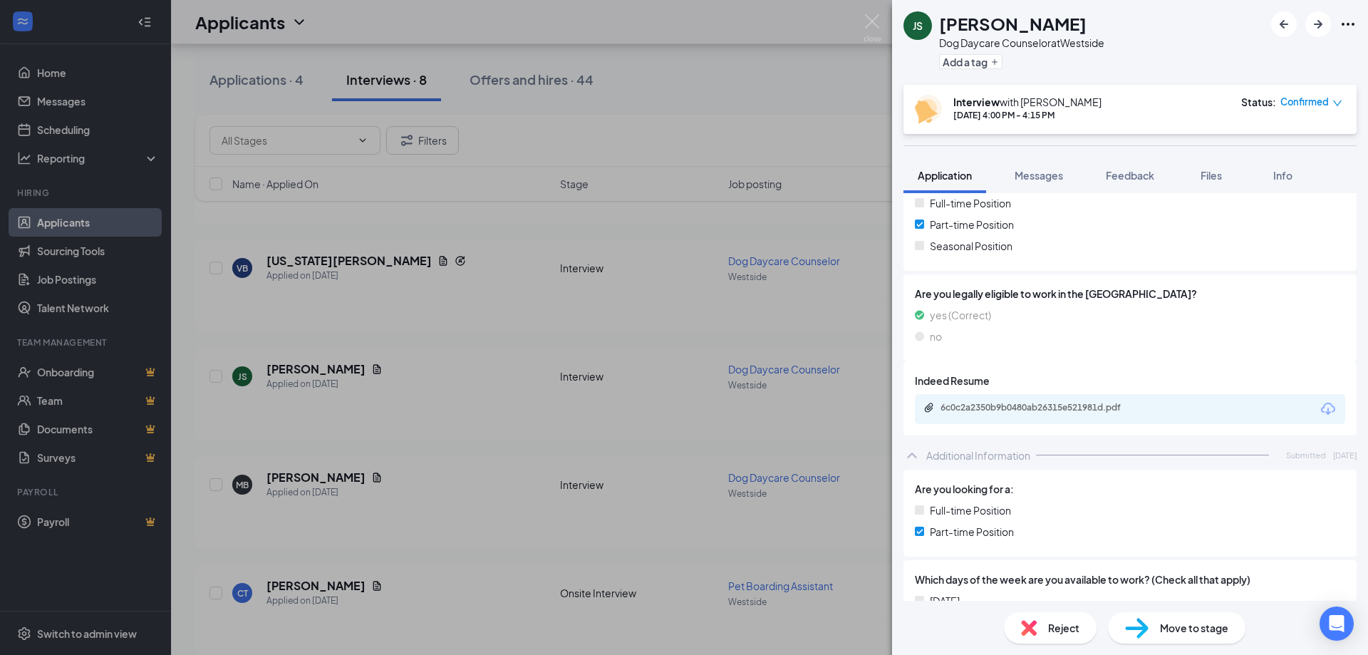
scroll to position [345, 0]
click at [1011, 402] on div "6c0c2a2350b9b0480ab26315e521981d.pdf" at bounding box center [1038, 409] width 231 height 14
click at [316, 266] on div "JS JACQUELYN STUBBLEFIELD Dog Daycare Counselor at Westside Add a tag Interview…" at bounding box center [684, 327] width 1368 height 655
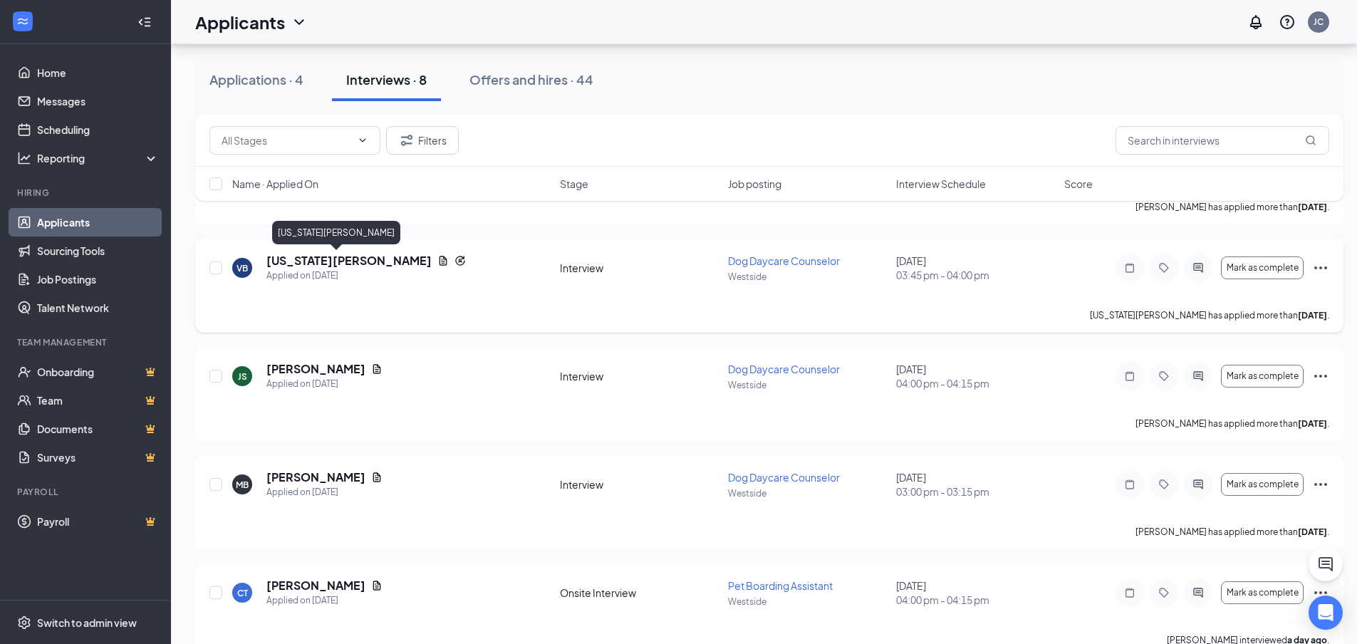
click at [316, 259] on h5 "[US_STATE][PERSON_NAME]" at bounding box center [348, 261] width 165 height 16
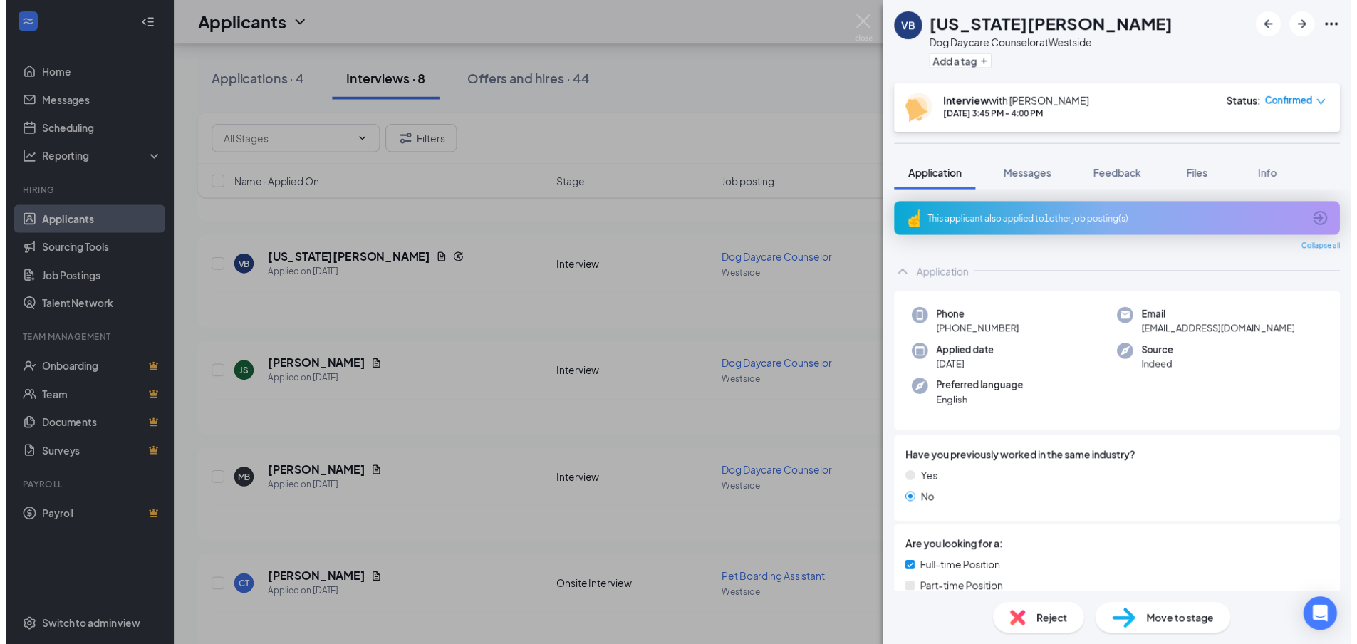
scroll to position [427, 0]
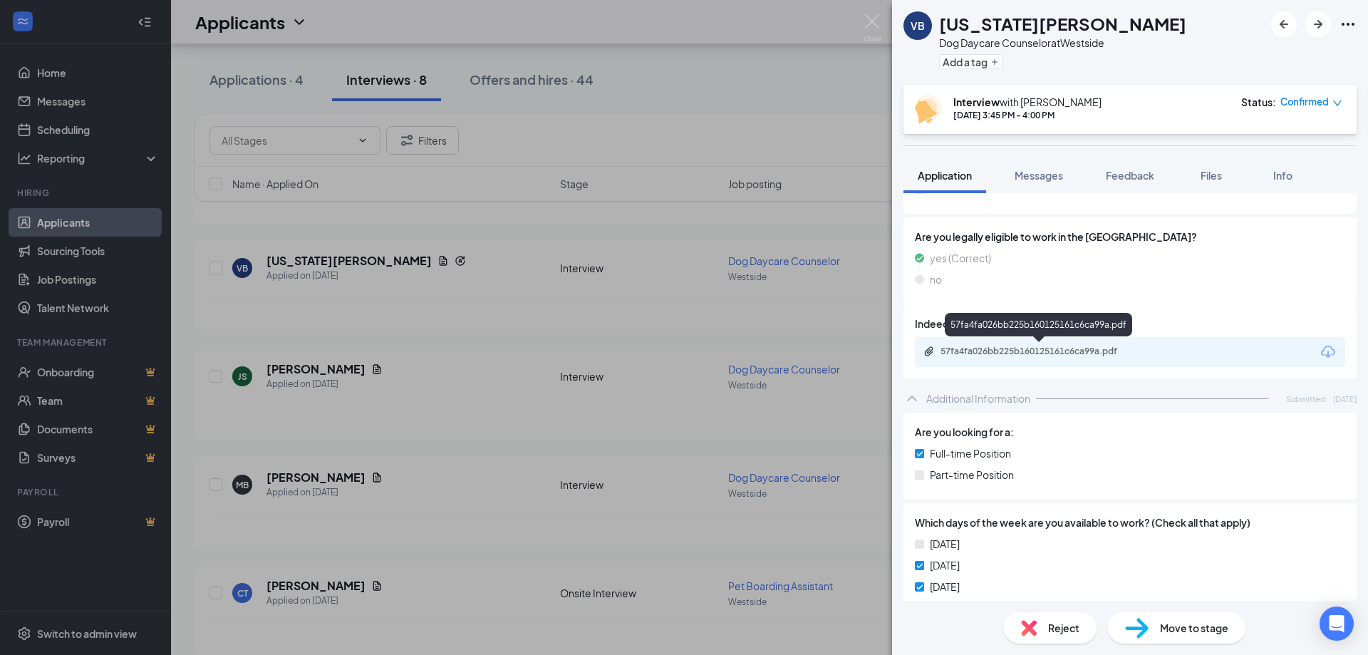
click at [1011, 355] on div "57fa4fa026bb225b160125161c6ca99a.pdf" at bounding box center [1039, 350] width 199 height 11
click at [519, 312] on div "VB Virginia Begley Dog Daycare Counselor at Westside Add a tag Interview with D…" at bounding box center [684, 327] width 1368 height 655
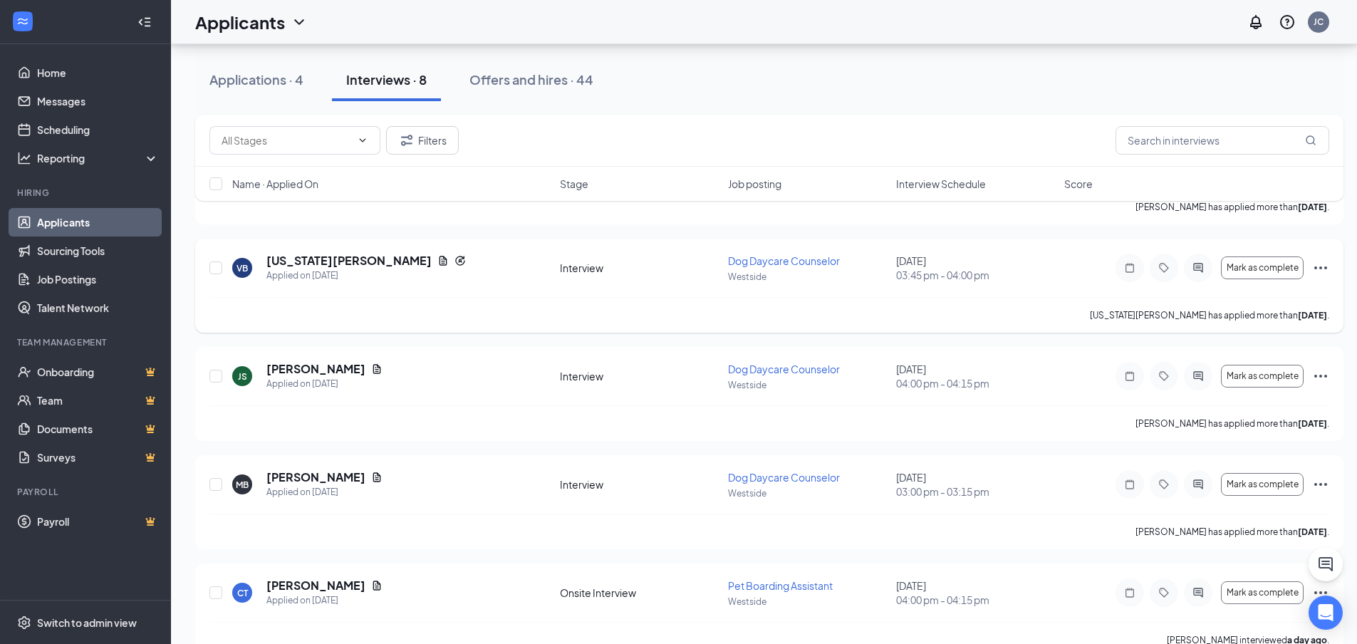
click at [1317, 269] on icon "Ellipses" at bounding box center [1320, 267] width 17 height 17
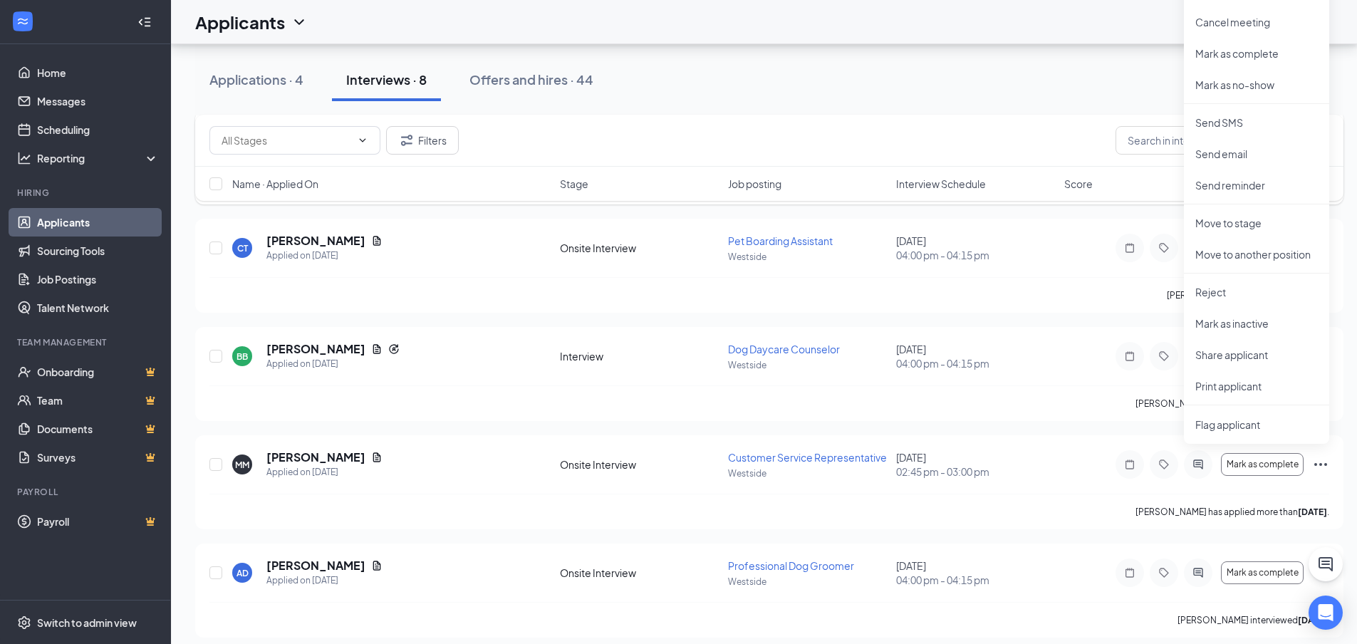
scroll to position [569, 0]
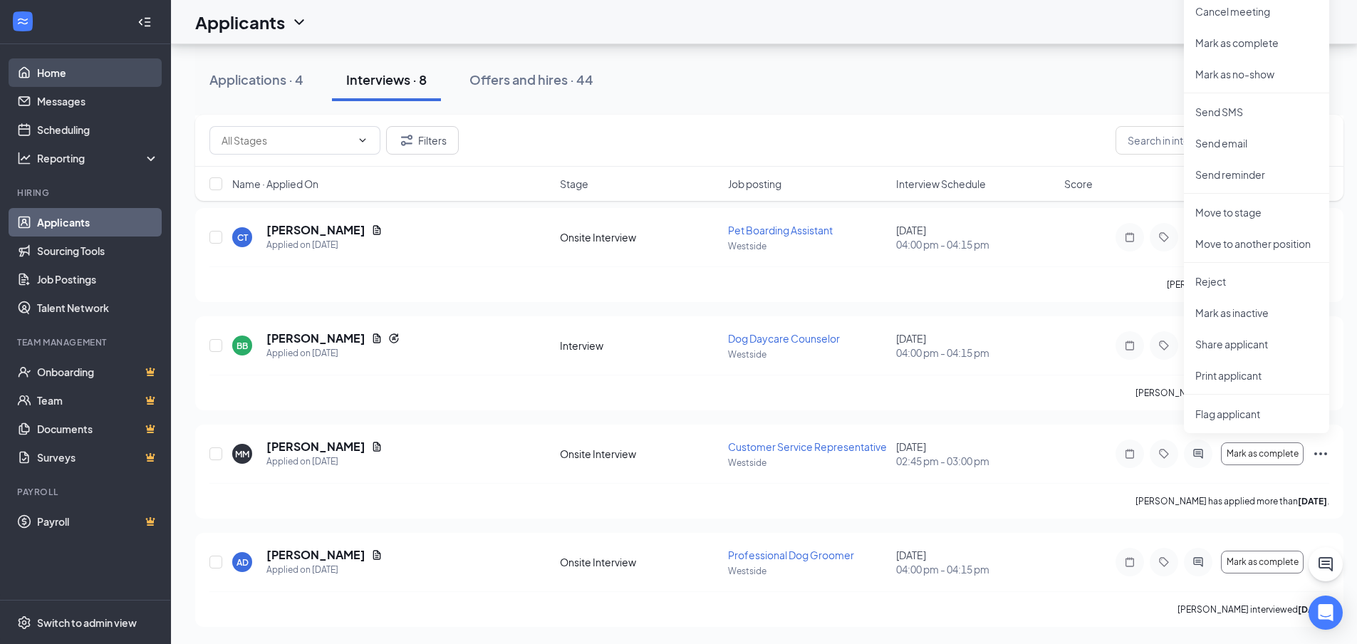
click at [60, 58] on link "Home" at bounding box center [98, 72] width 122 height 28
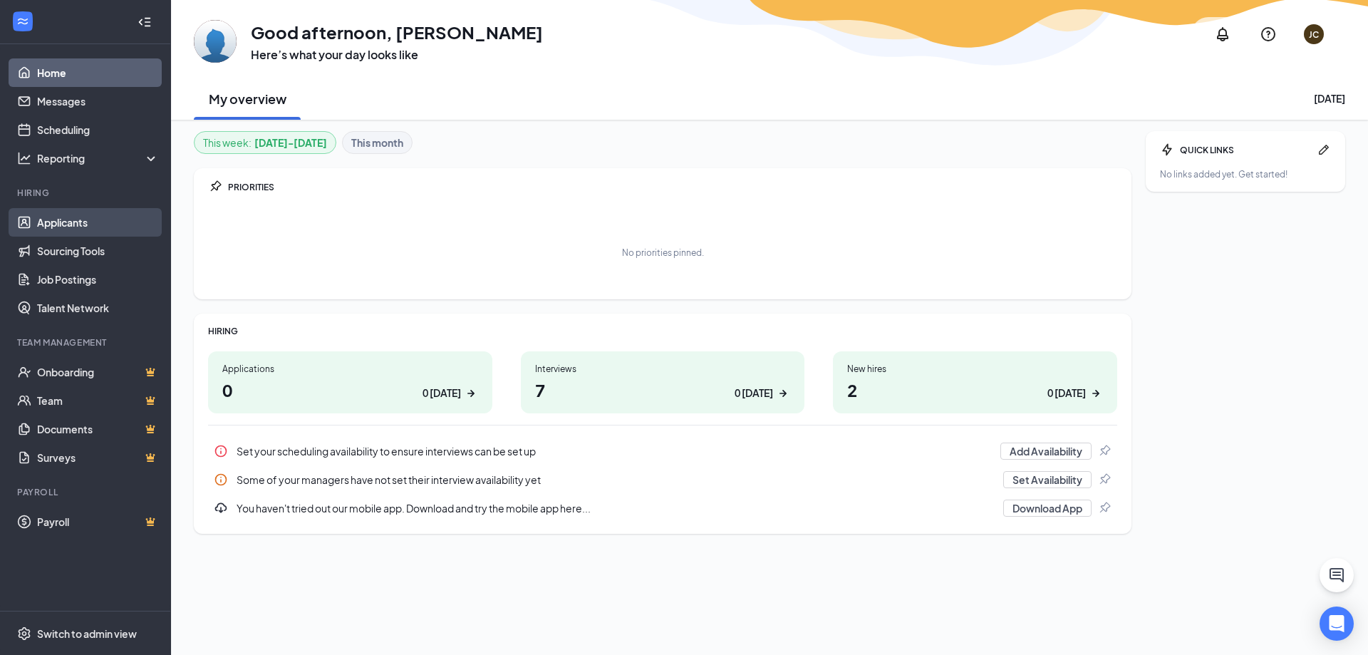
click at [54, 222] on link "Applicants" at bounding box center [98, 222] width 122 height 28
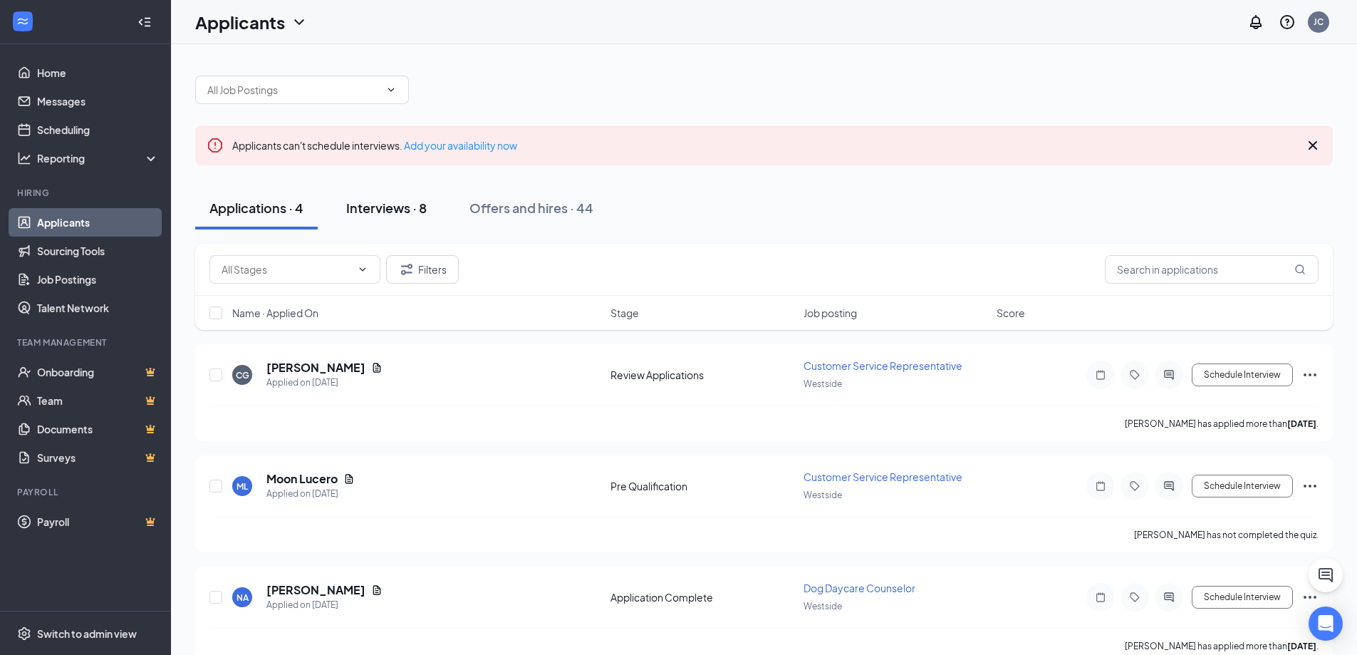
click at [366, 209] on div "Interviews · 8" at bounding box center [386, 208] width 80 height 18
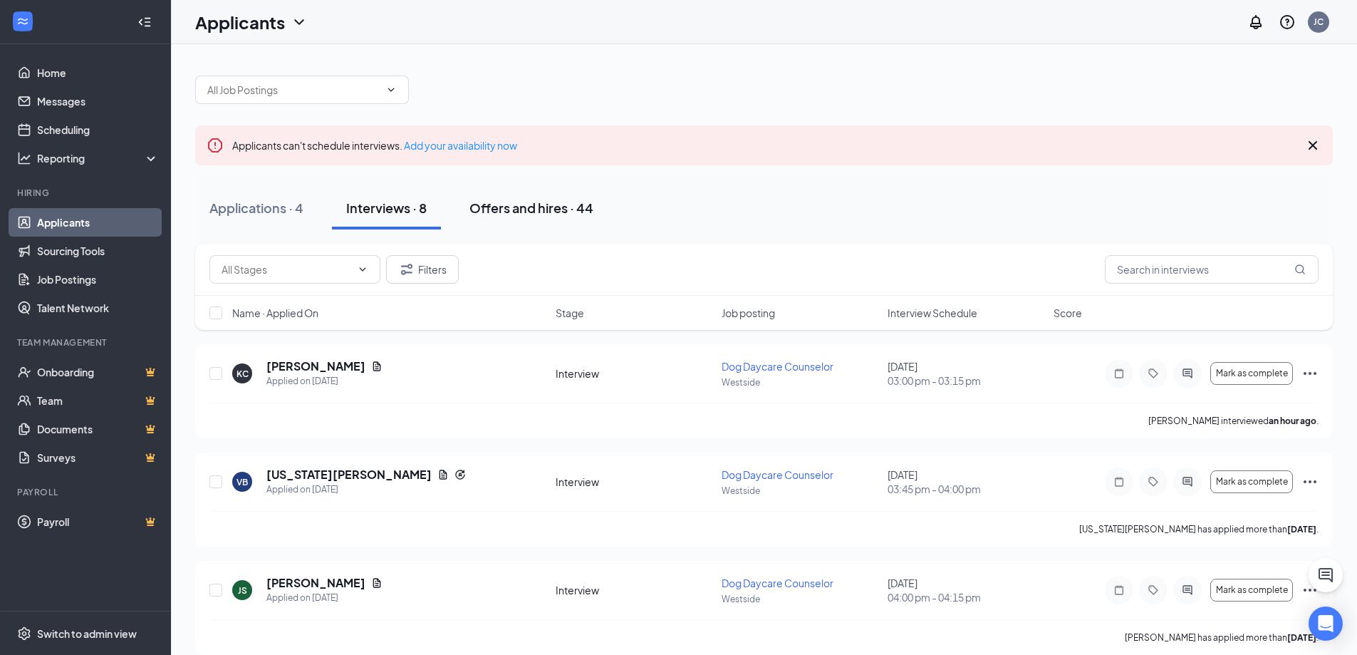
click at [551, 220] on button "Offers and hires · 44" at bounding box center [531, 208] width 152 height 43
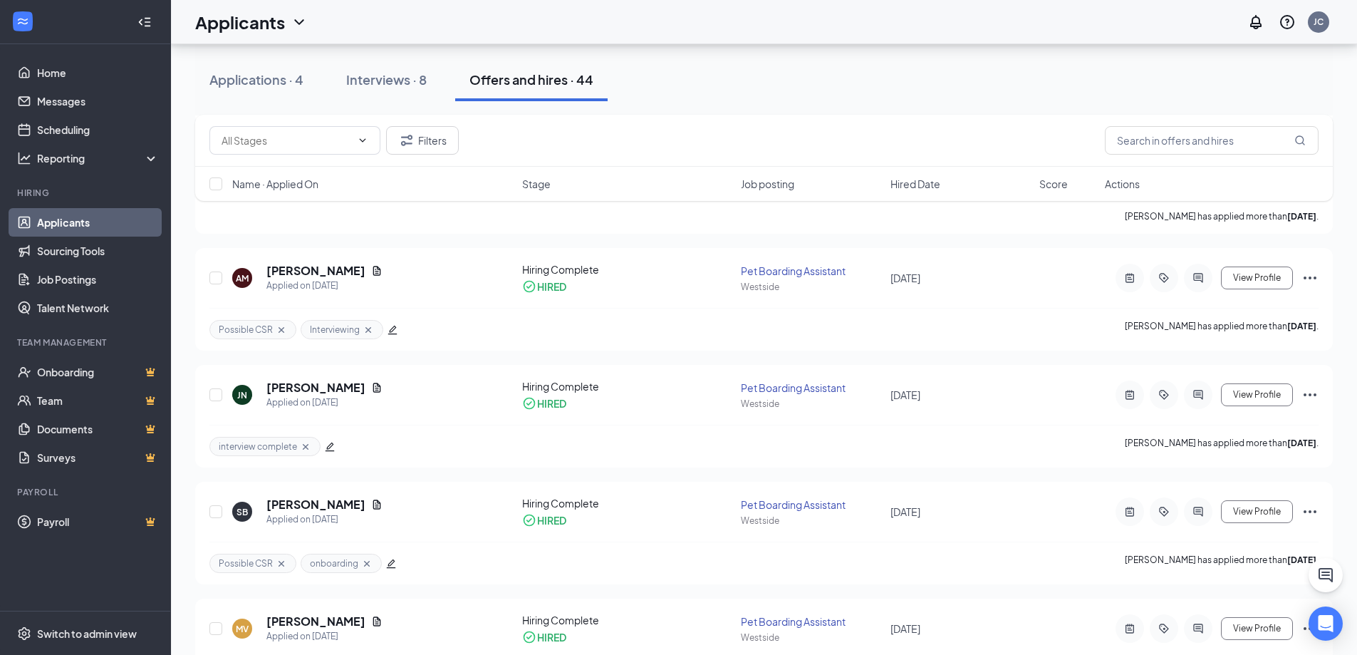
scroll to position [142, 0]
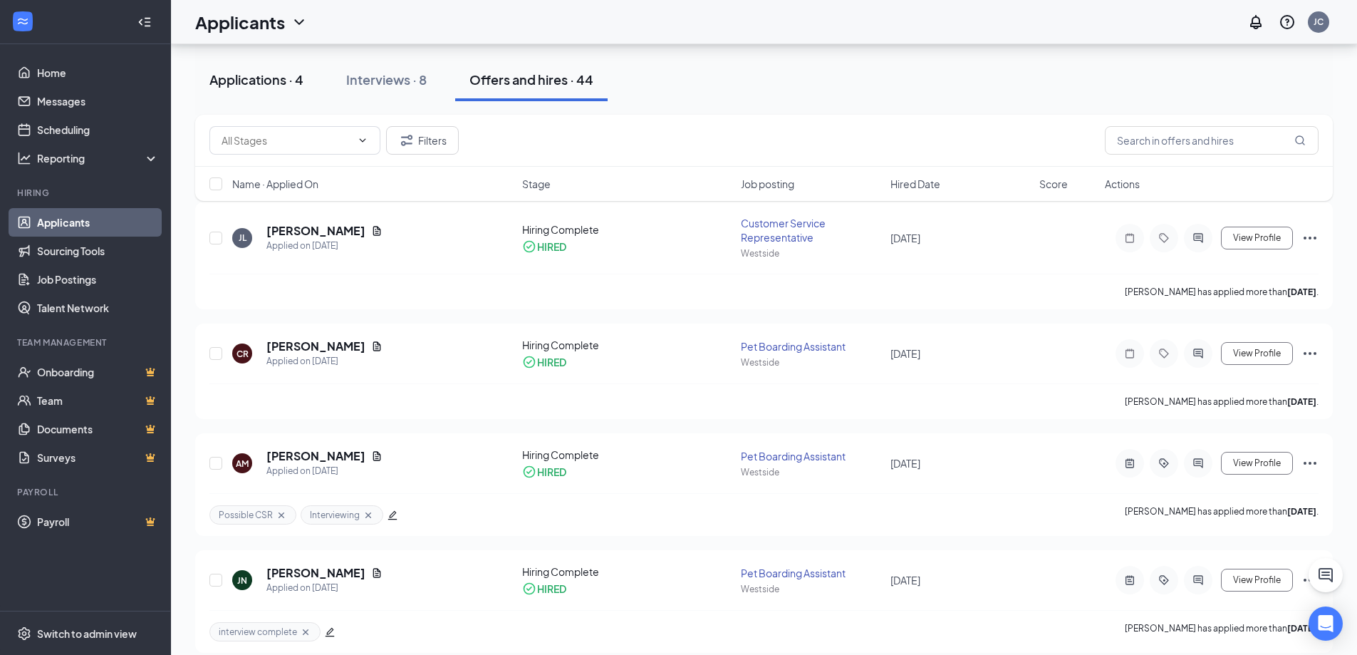
click at [264, 79] on div "Applications · 4" at bounding box center [256, 80] width 94 height 18
